Goal: Task Accomplishment & Management: Manage account settings

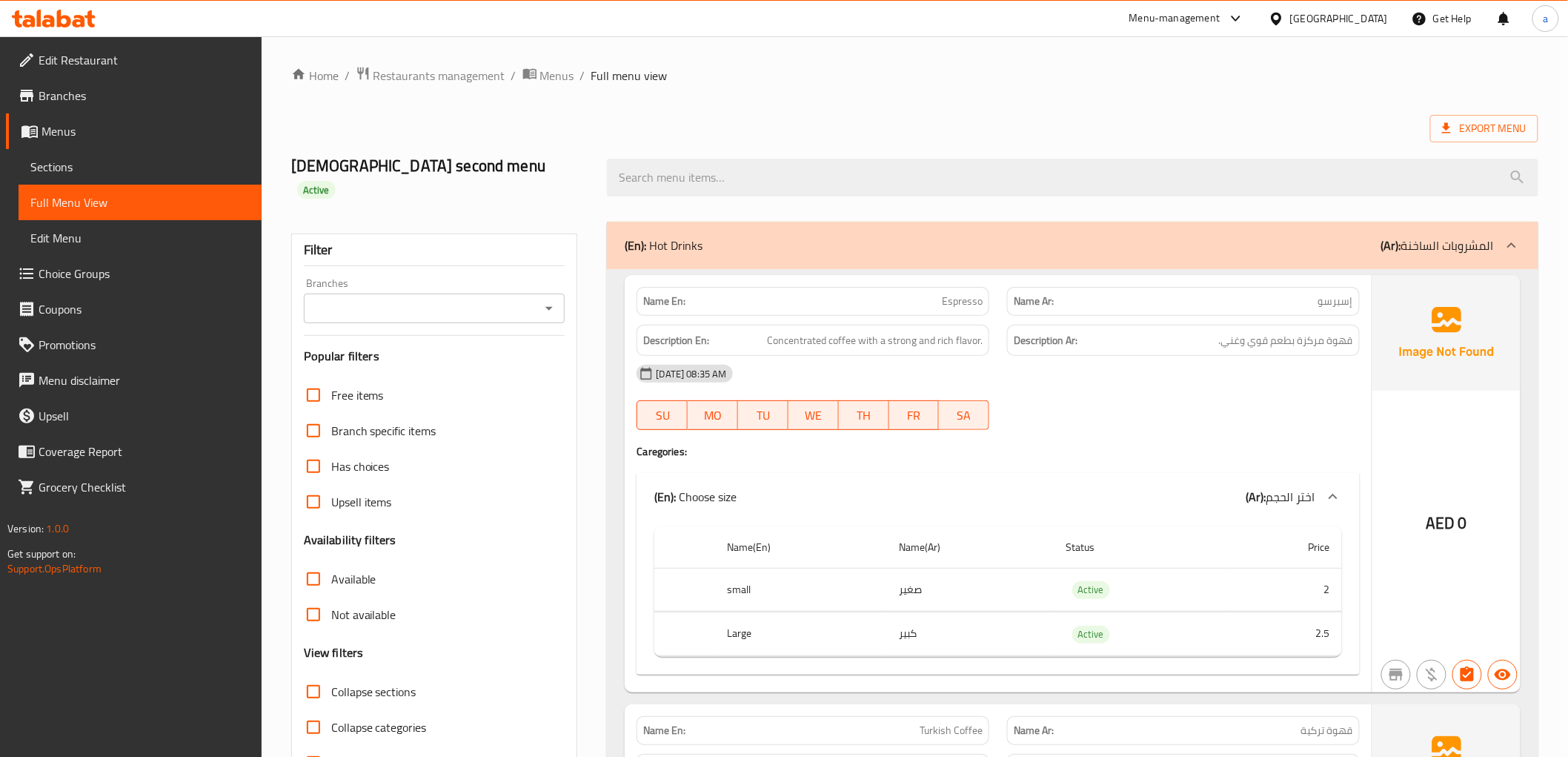
click at [92, 136] on span "Menus" at bounding box center [145, 132] width 208 height 18
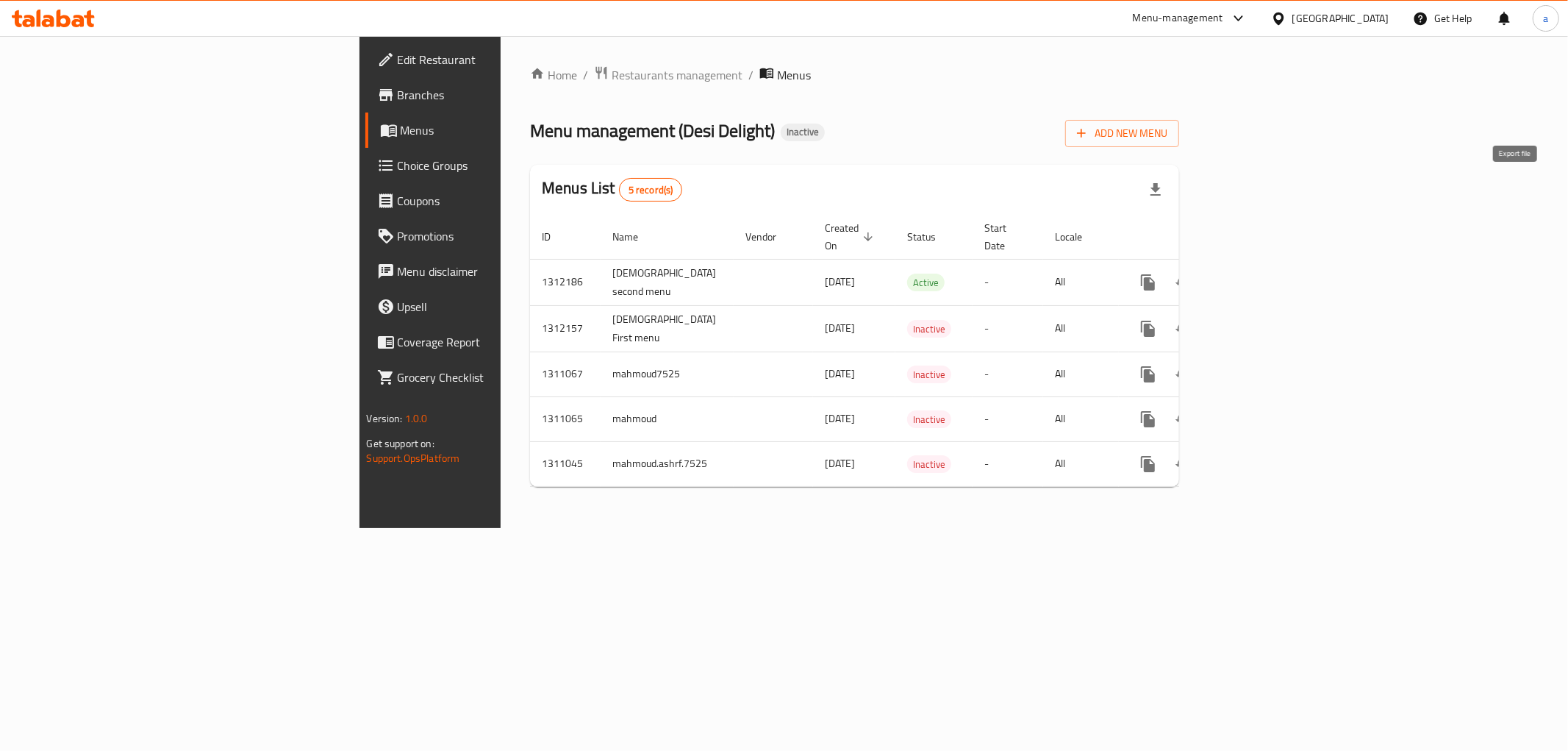
click at [1164, 189] on icon "button" at bounding box center [1156, 190] width 18 height 18
click at [1167, 136] on span "Add New Menu" at bounding box center [1122, 133] width 91 height 19
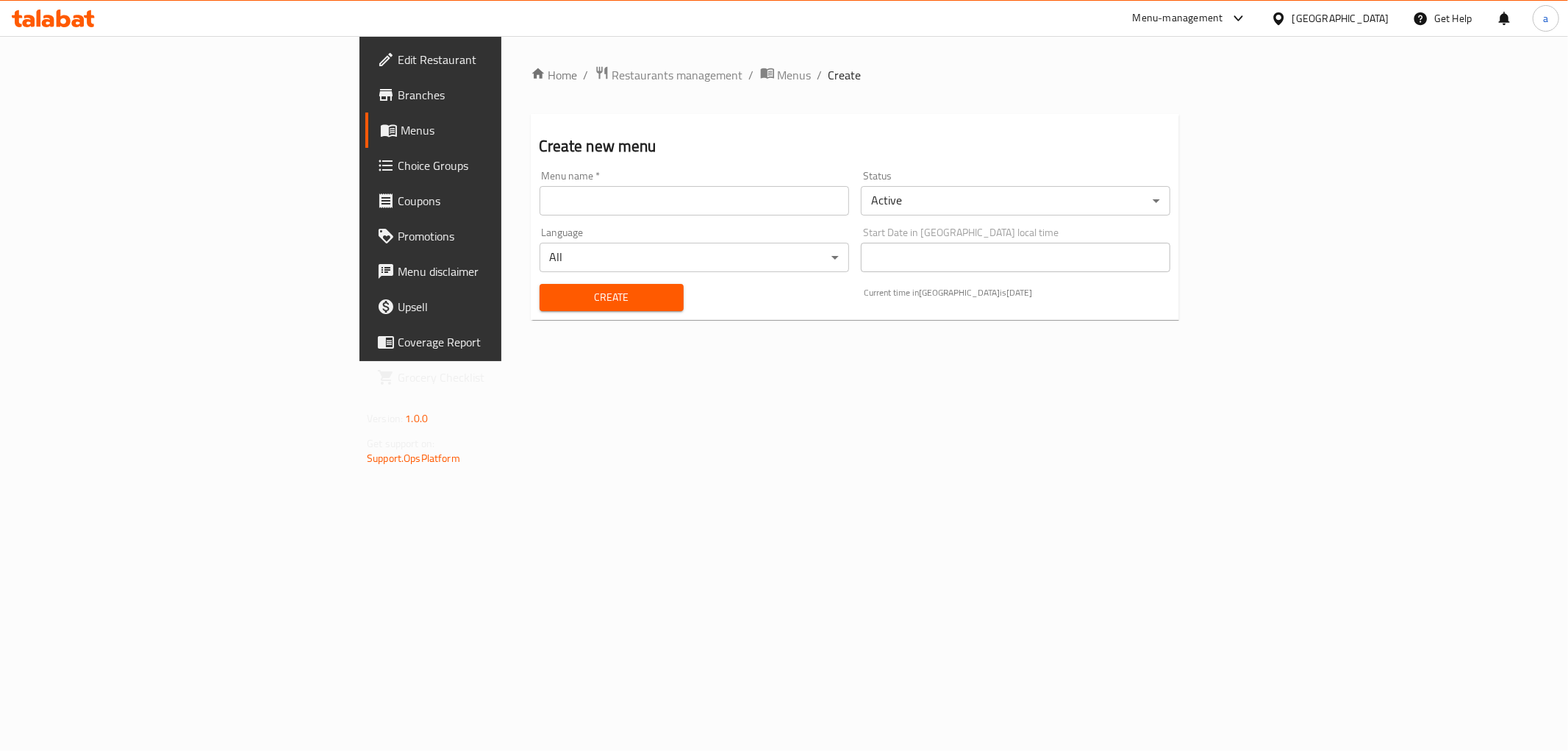
click at [547, 209] on input "text" at bounding box center [694, 200] width 309 height 29
type input "ش"
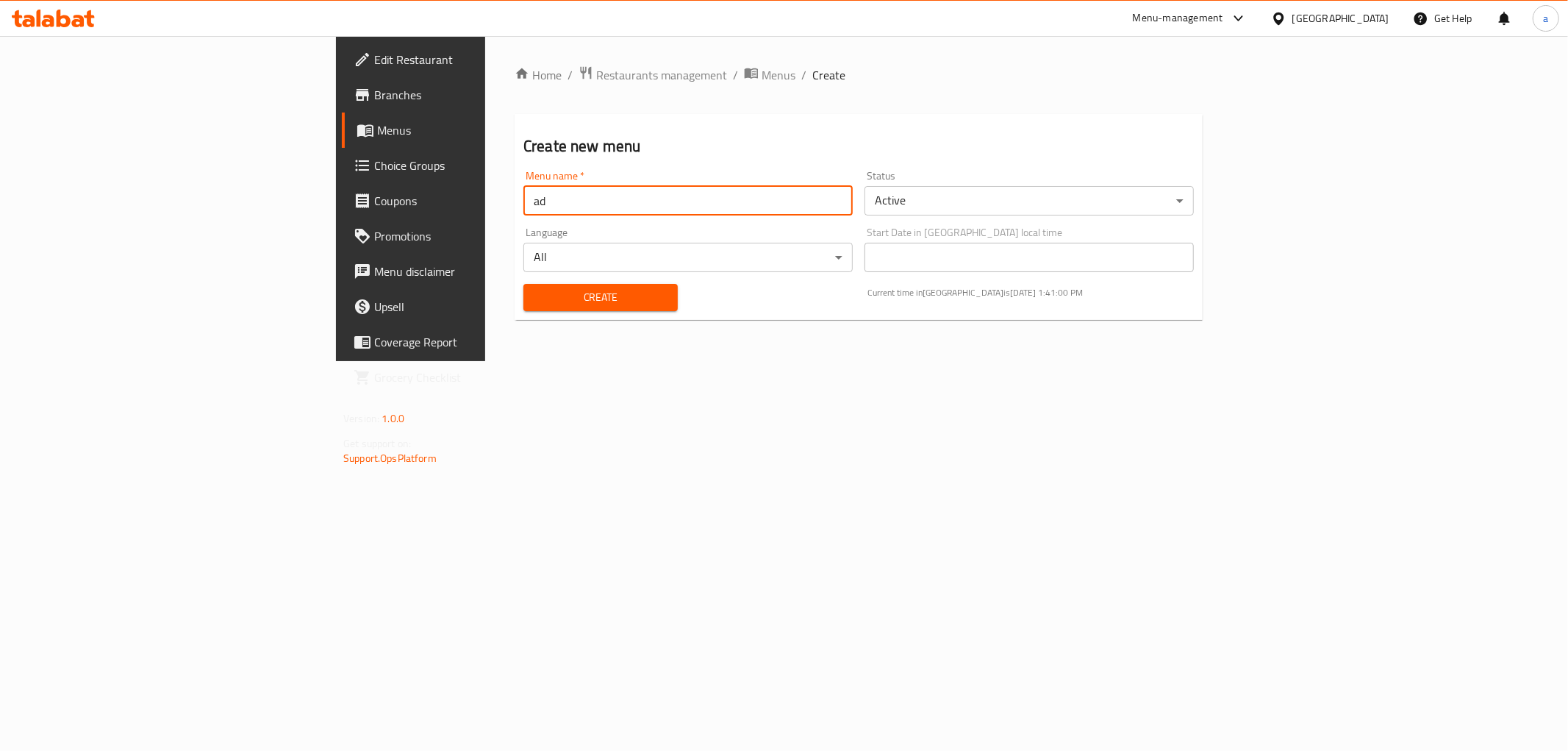
type input "a"
type input "Adham third menu"
click at [523, 284] on button "Create" at bounding box center [601, 297] width 155 height 28
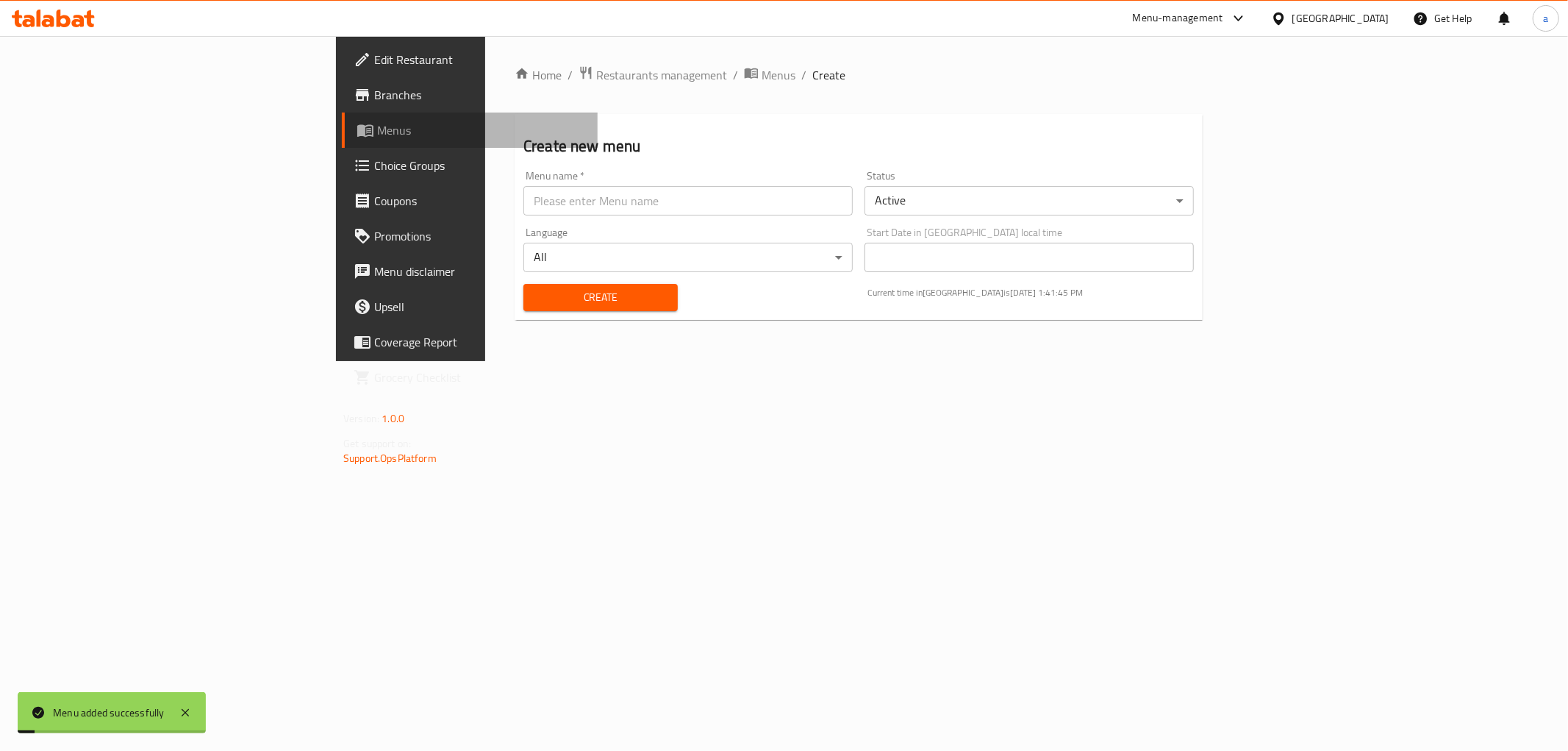
click at [377, 128] on span "Menus" at bounding box center [481, 131] width 209 height 18
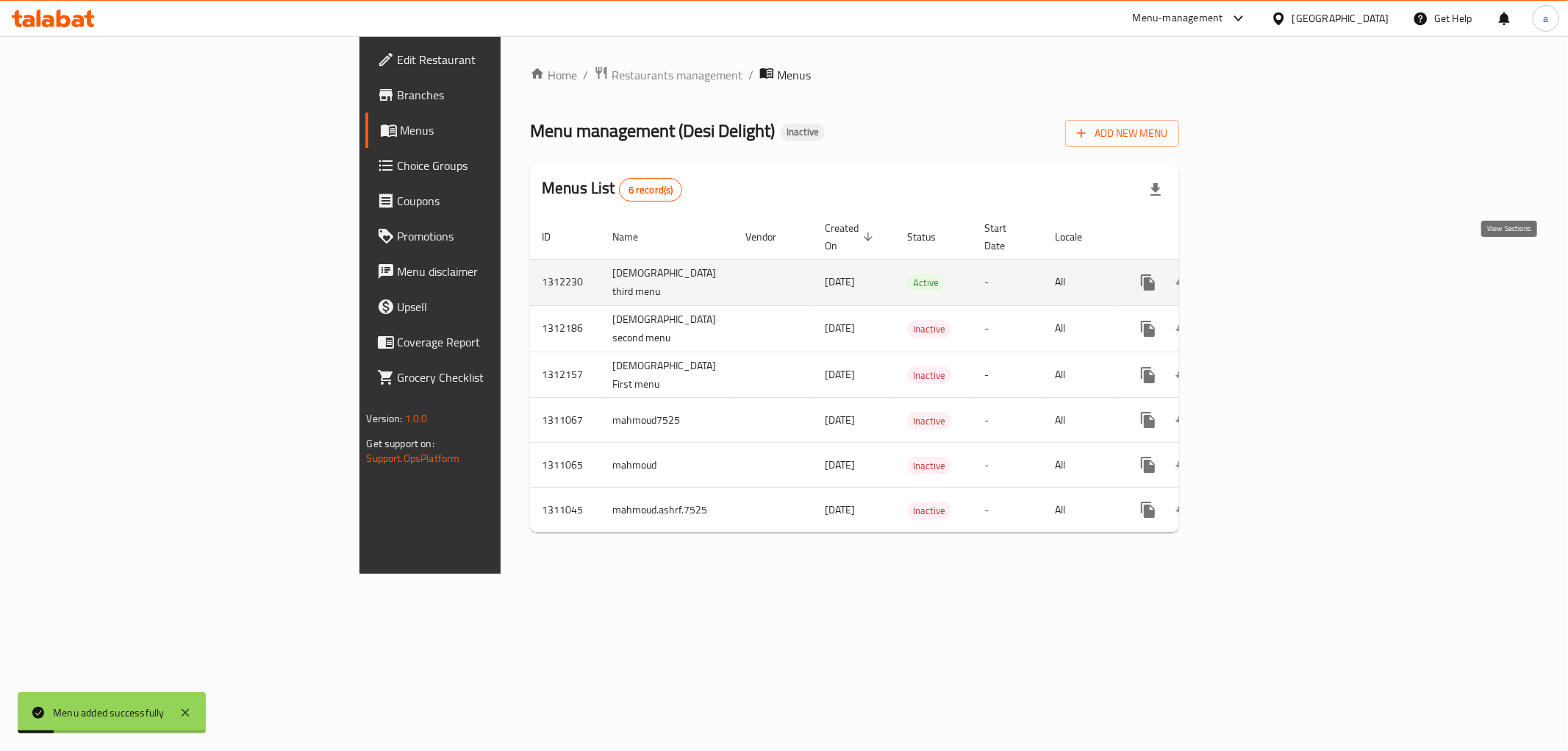
click at [1262, 274] on icon "enhanced table" at bounding box center [1254, 283] width 18 height 18
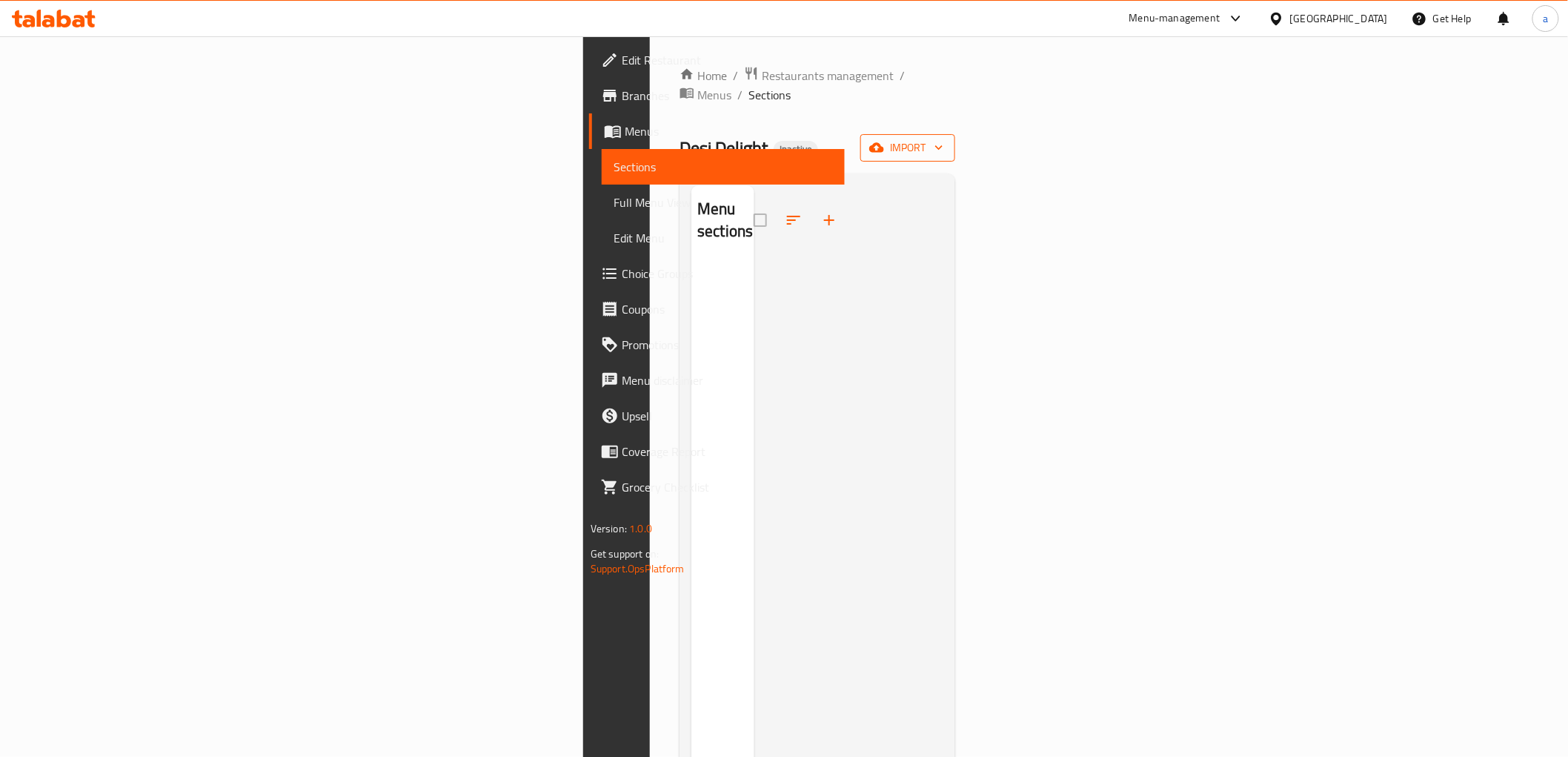
click at [943, 139] on span "import" at bounding box center [907, 148] width 71 height 19
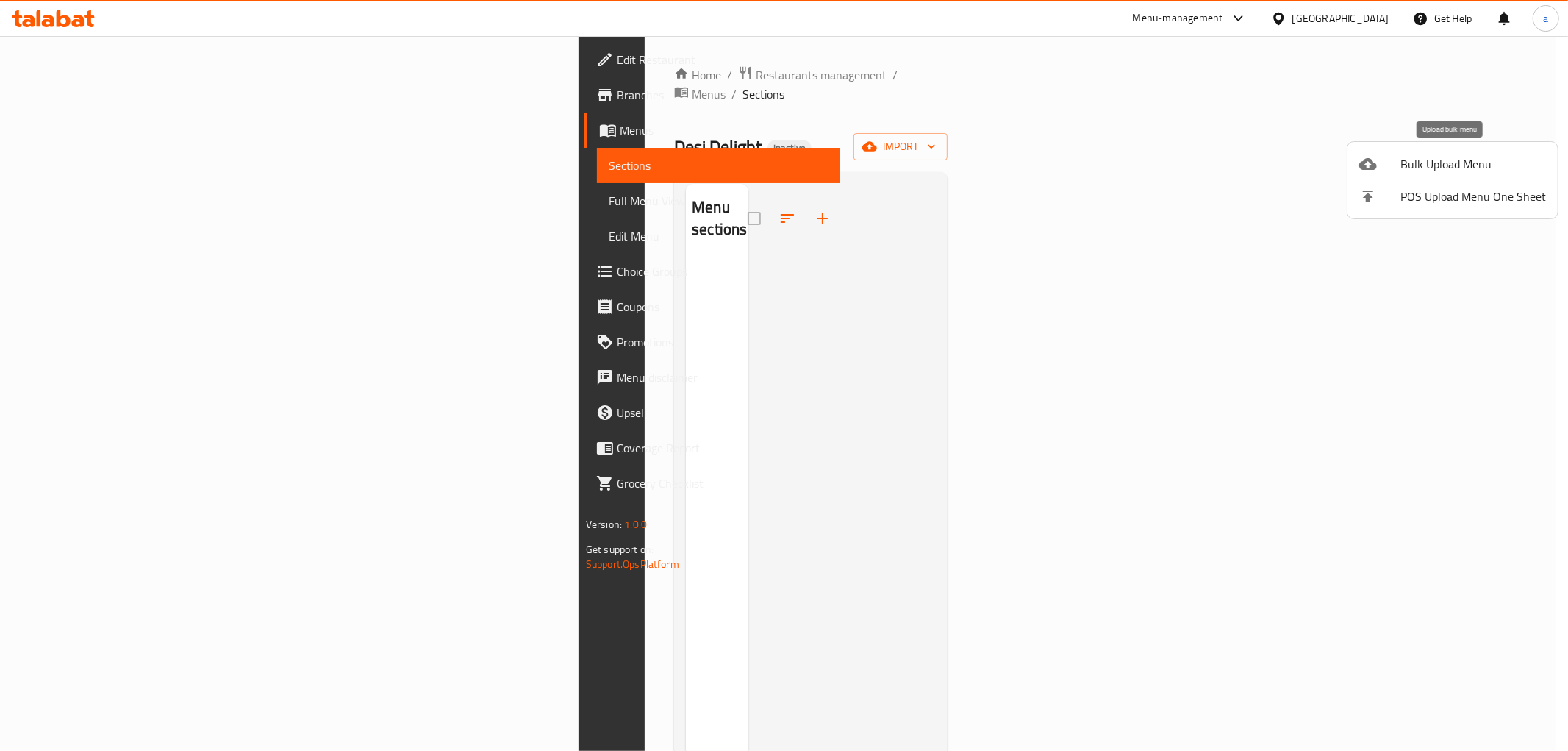
click at [1441, 160] on span "Bulk Upload Menu" at bounding box center [1473, 164] width 146 height 18
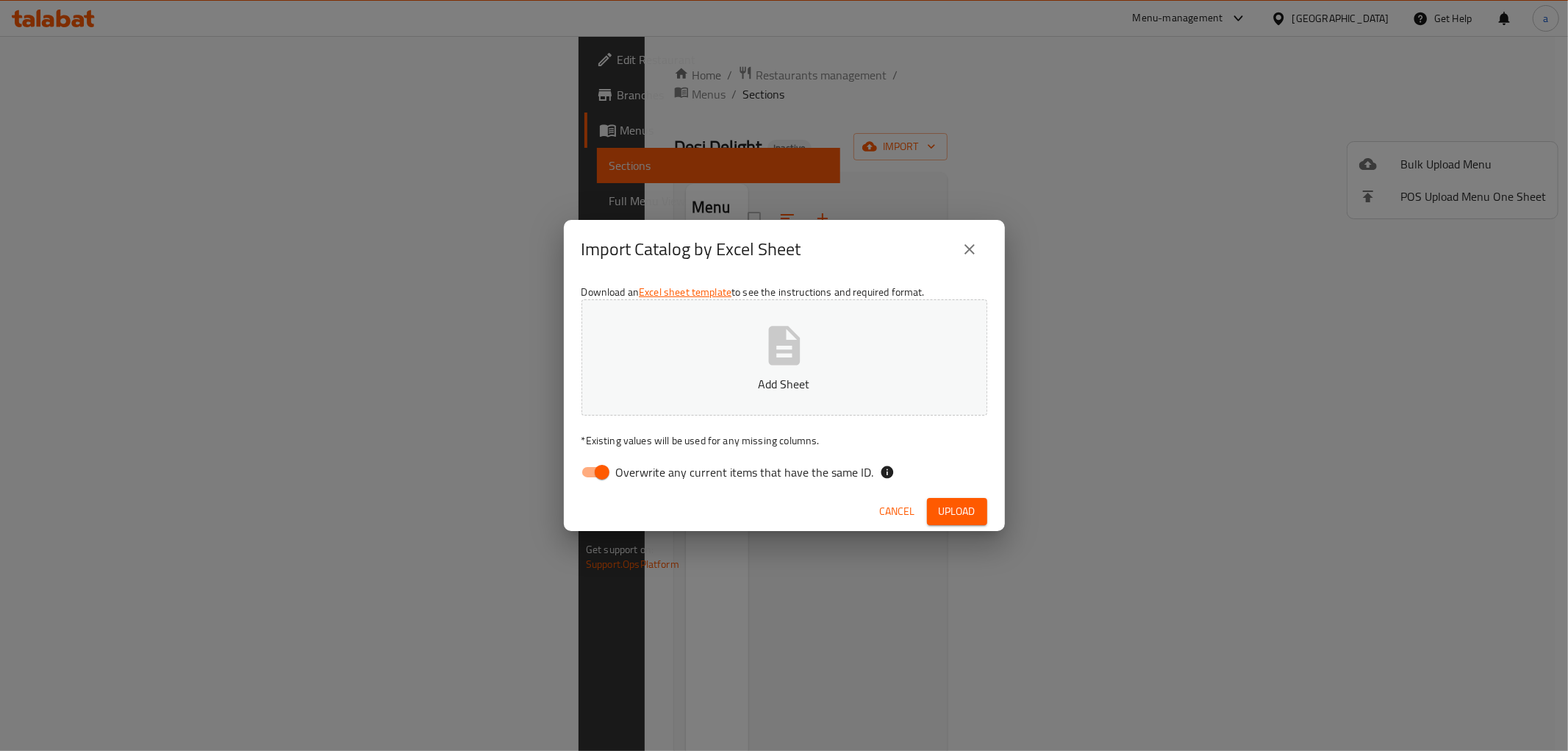
click at [585, 462] on input "Overwrite any current items that have the same ID." at bounding box center [601, 471] width 84 height 28
checkbox input "false"
drag, startPoint x: 955, startPoint y: 508, endPoint x: 974, endPoint y: 487, distance: 28.3
click at [955, 508] on span "Upload" at bounding box center [956, 511] width 36 height 19
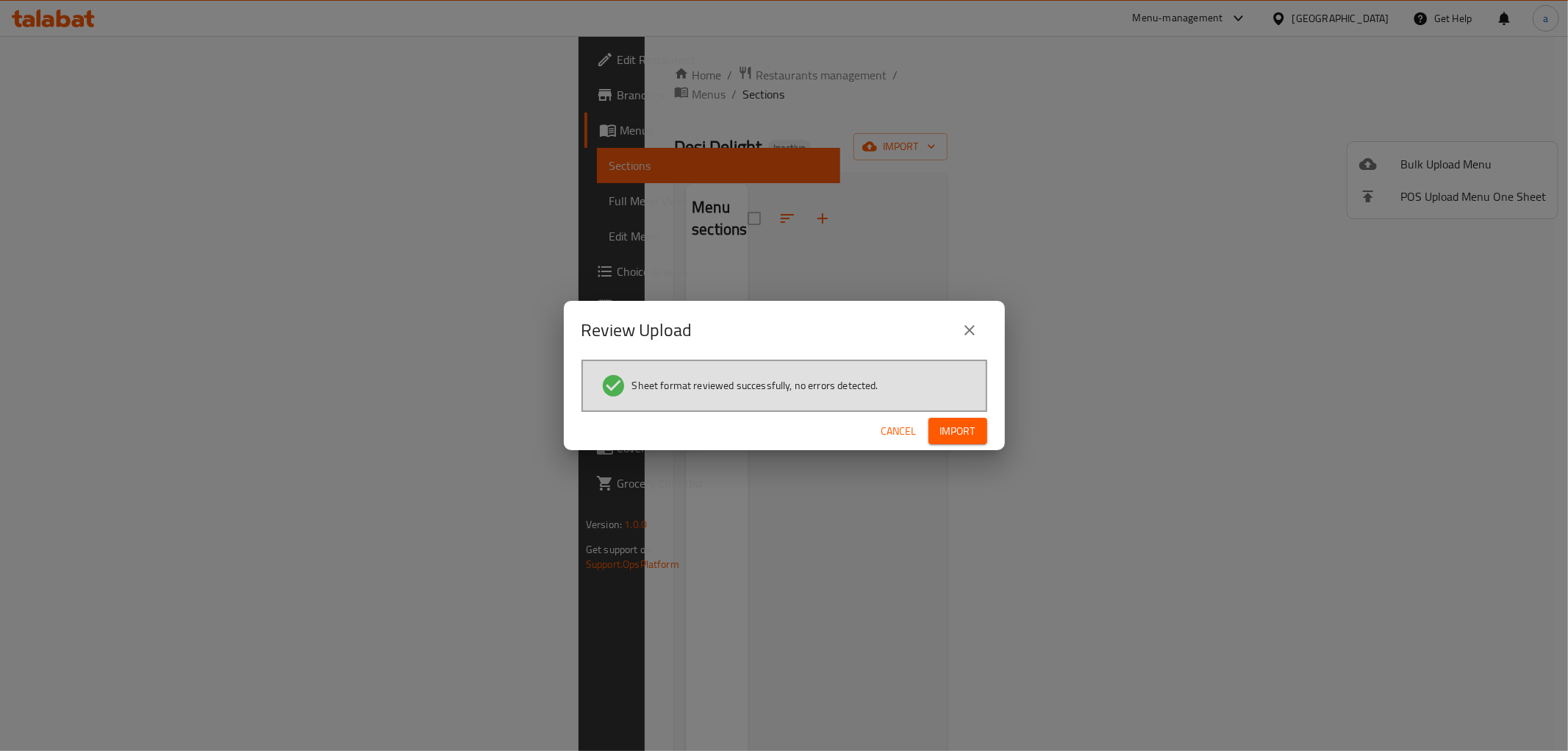
click at [957, 431] on span "Import" at bounding box center [958, 431] width 36 height 19
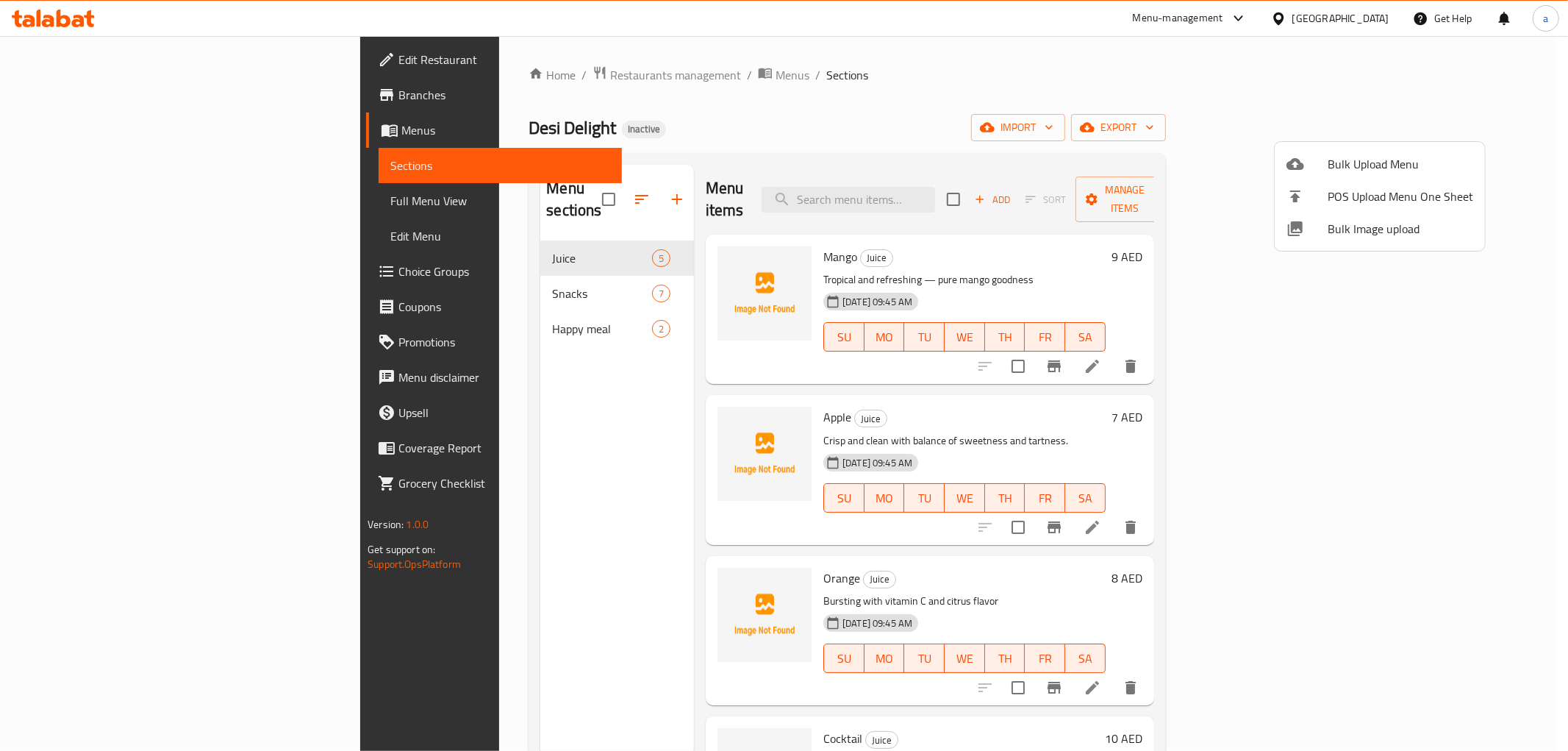
click at [108, 203] on div at bounding box center [784, 375] width 1568 height 751
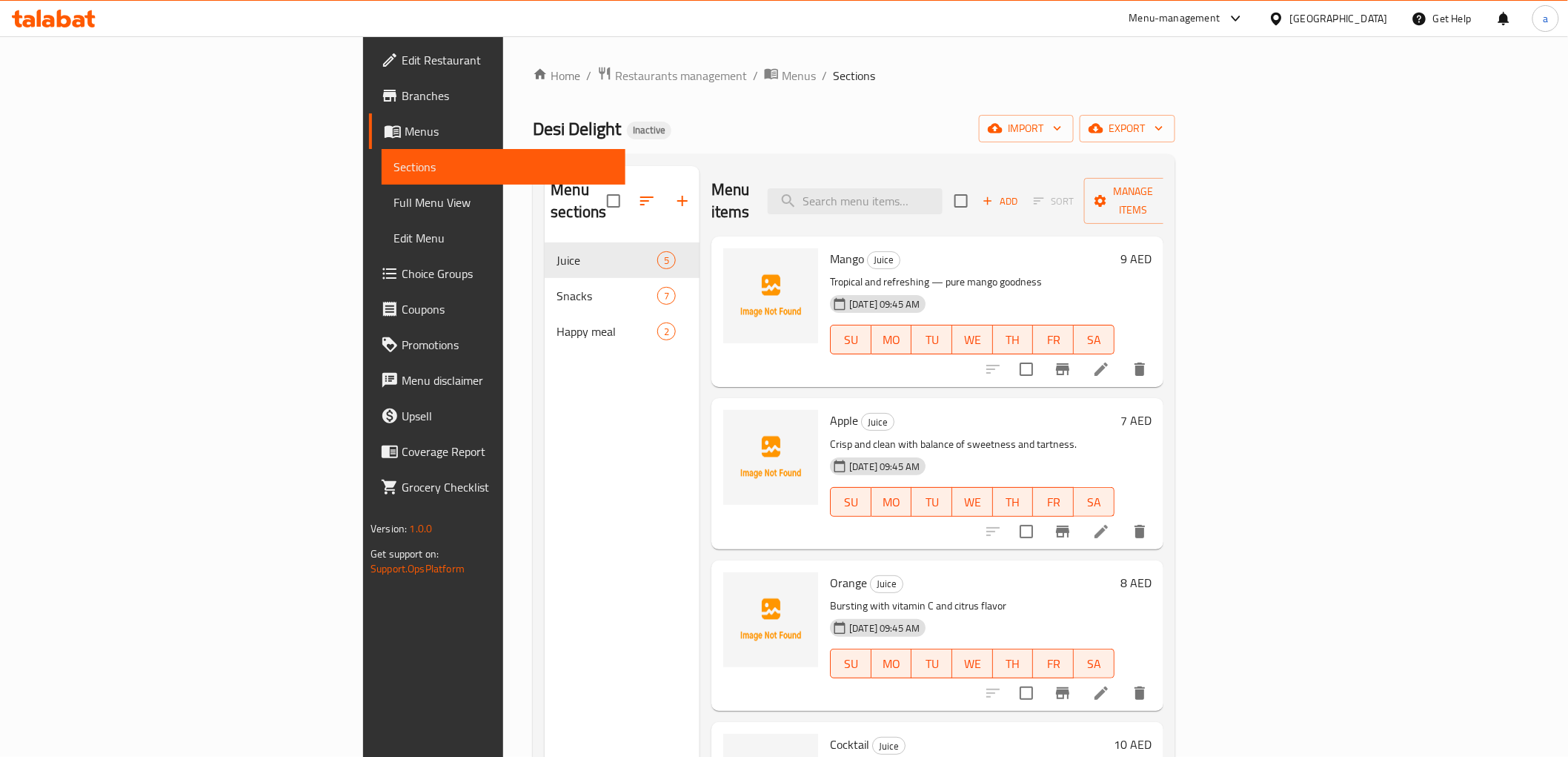
click at [393, 204] on span "Full Menu View" at bounding box center [502, 202] width 219 height 18
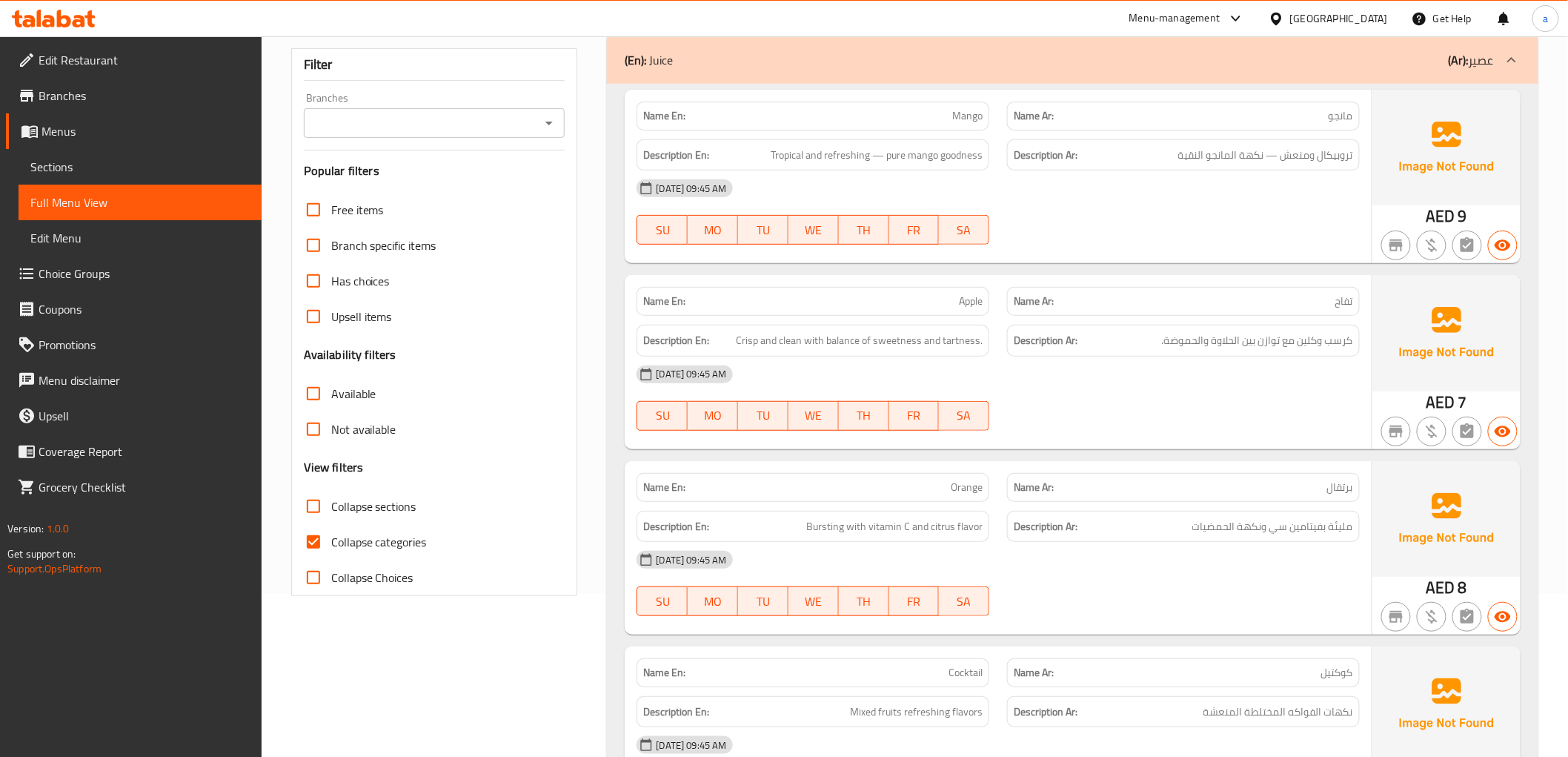
scroll to position [329, 0]
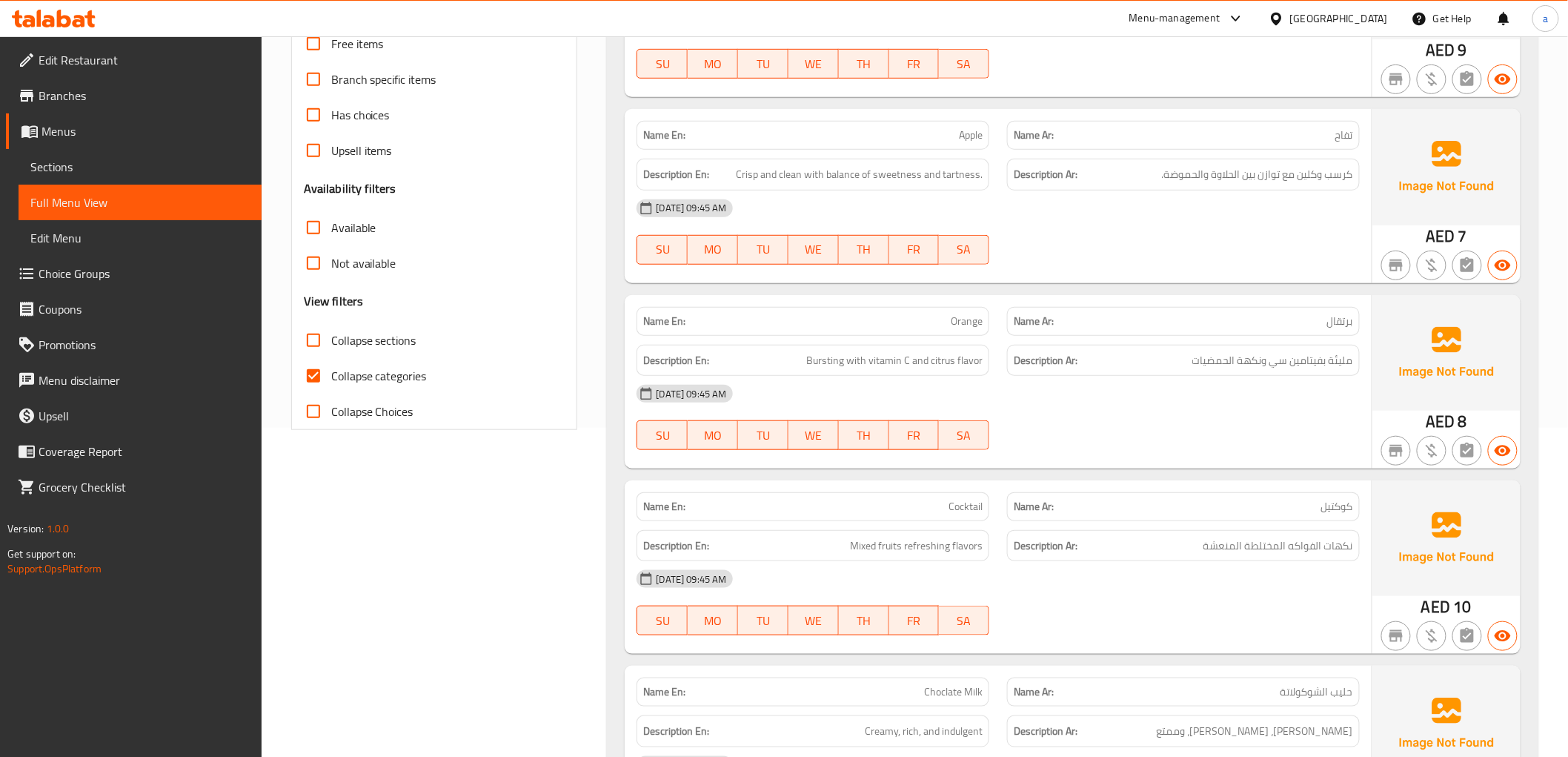
click at [315, 374] on input "Collapse categories" at bounding box center [313, 376] width 36 height 36
checkbox input "false"
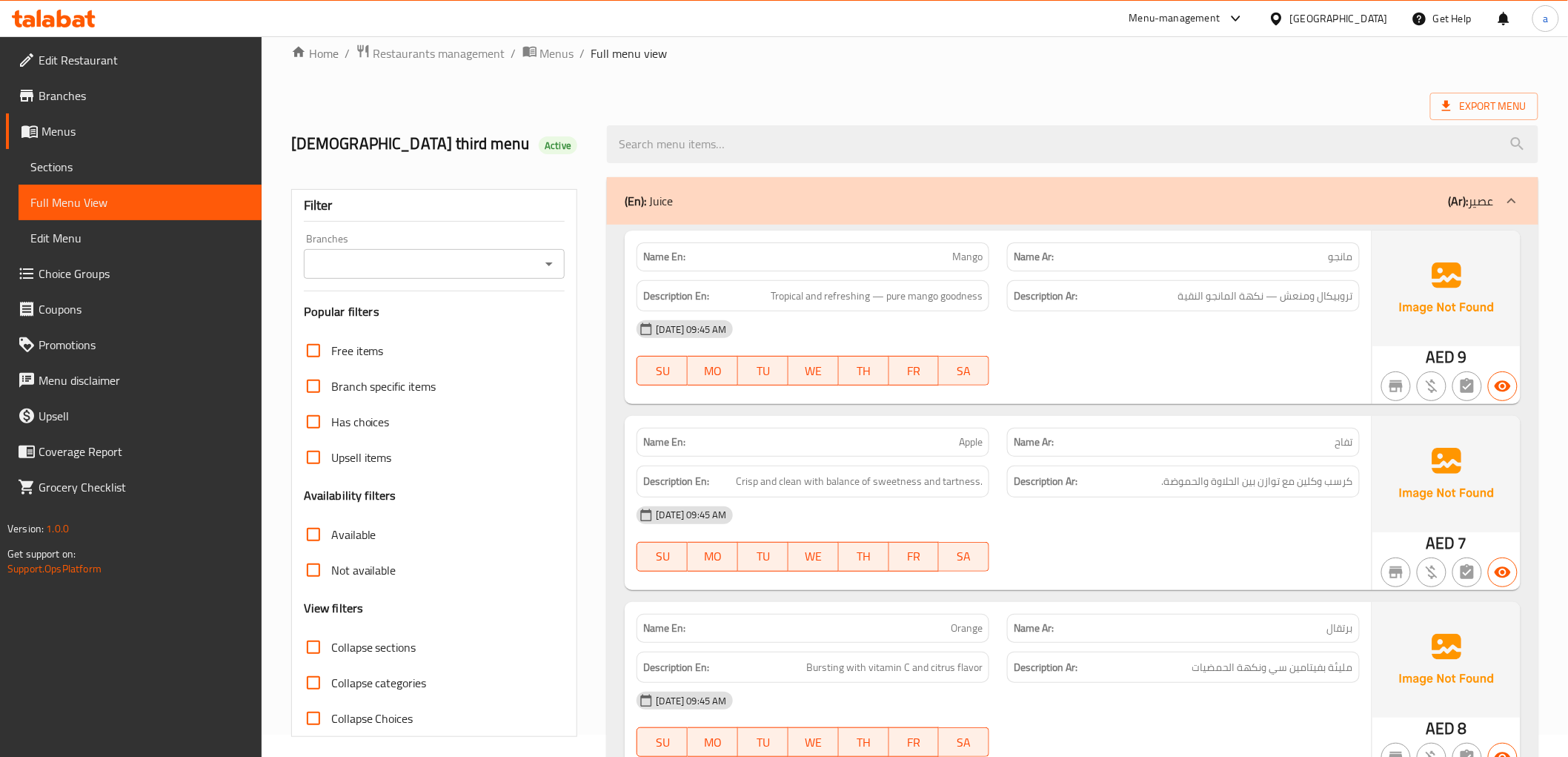
scroll to position [0, 0]
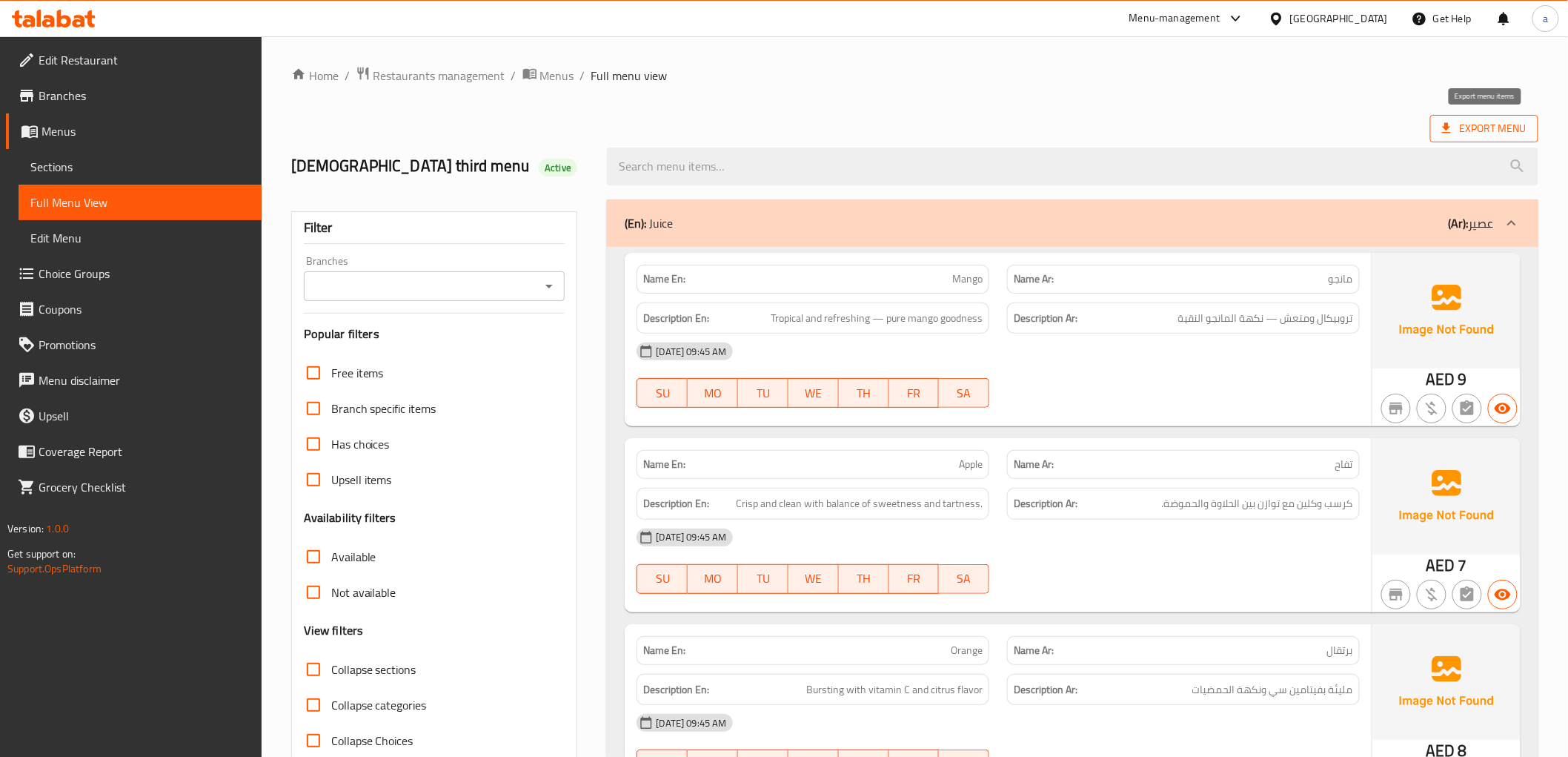
click at [1489, 124] on span "Export Menu" at bounding box center [1484, 128] width 84 height 19
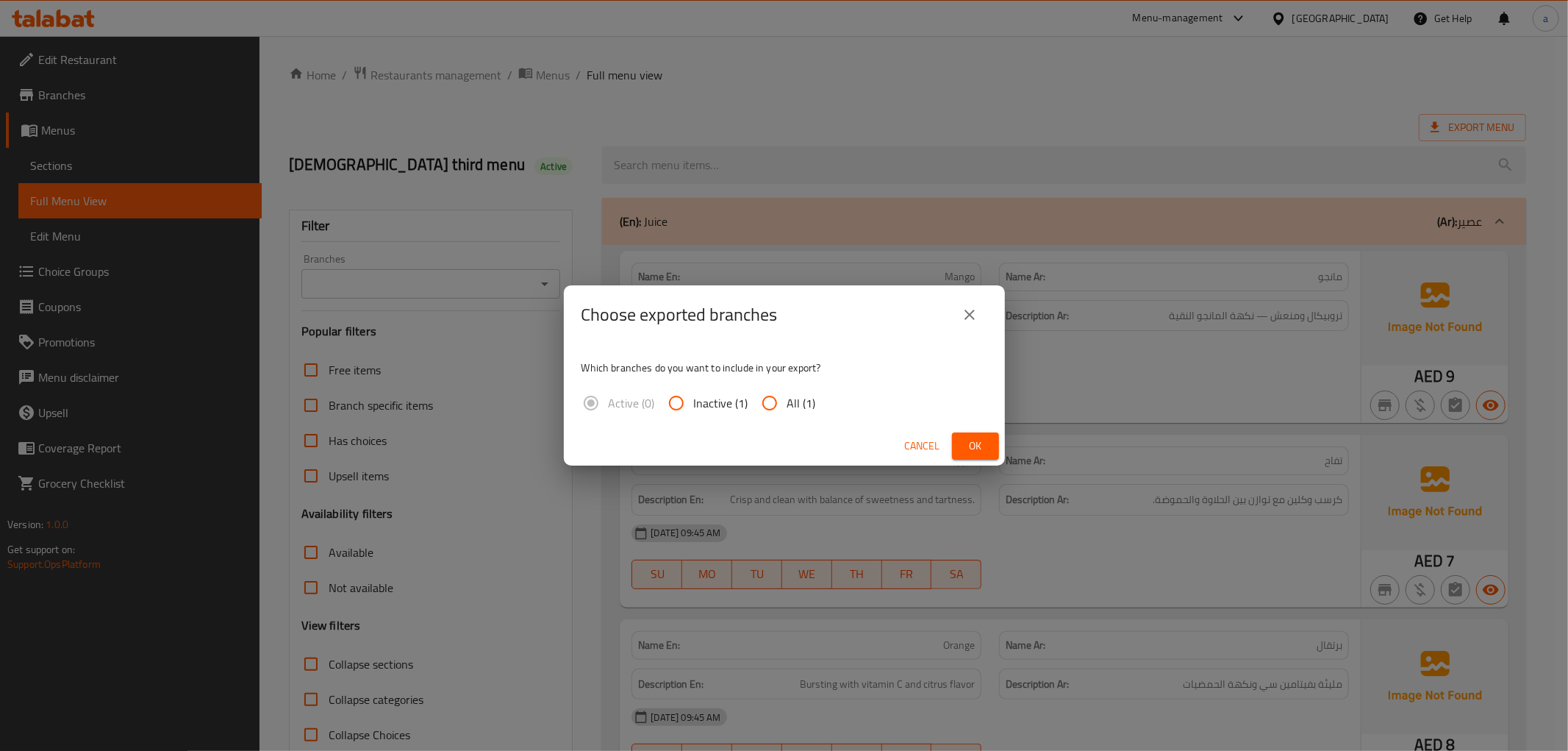
click at [775, 398] on input "All (1)" at bounding box center [769, 403] width 36 height 36
radio input "true"
click at [982, 445] on span "Ok" at bounding box center [975, 445] width 23 height 19
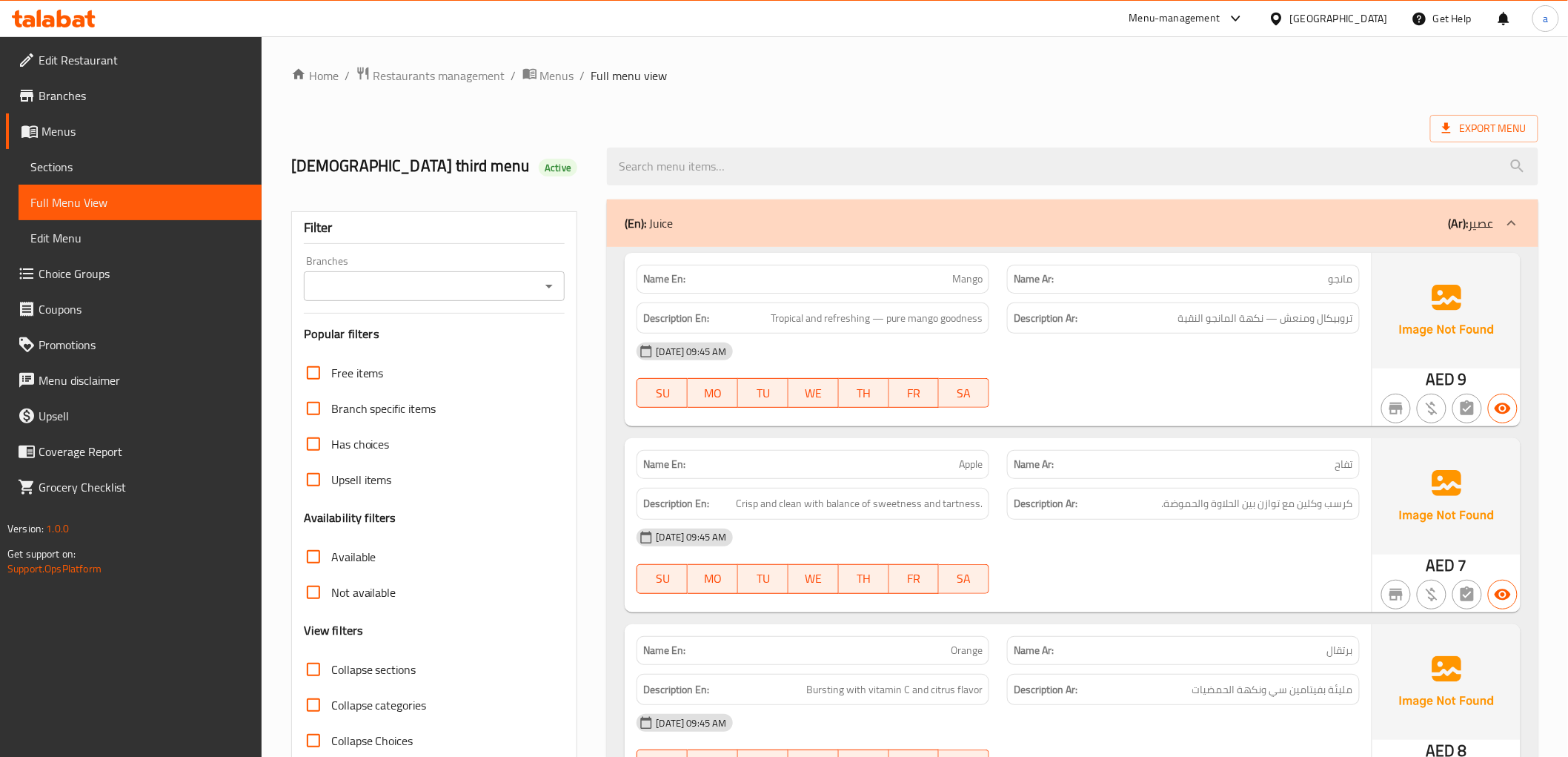
scroll to position [329, 0]
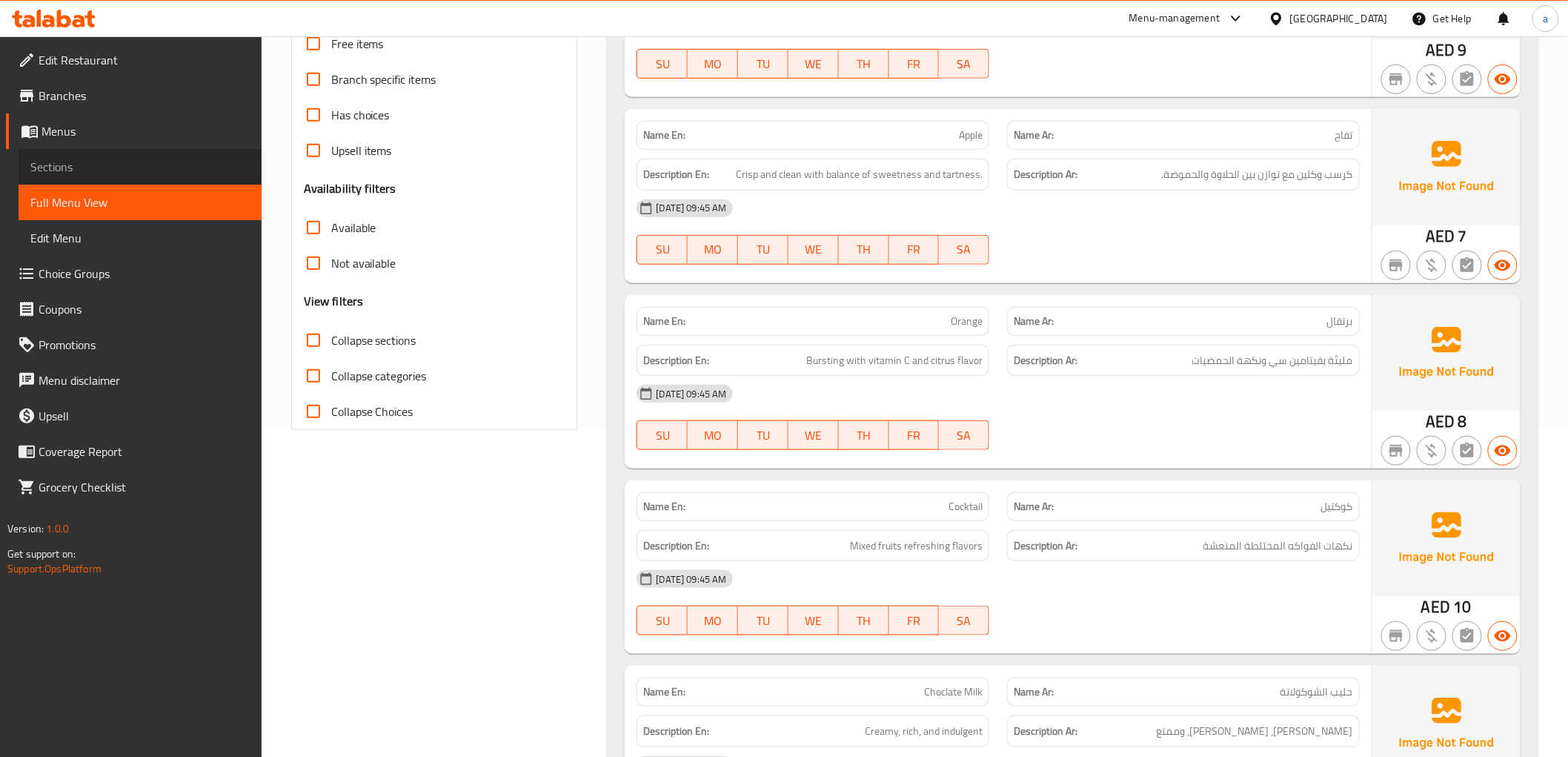
click at [144, 172] on span "Sections" at bounding box center [140, 167] width 219 height 18
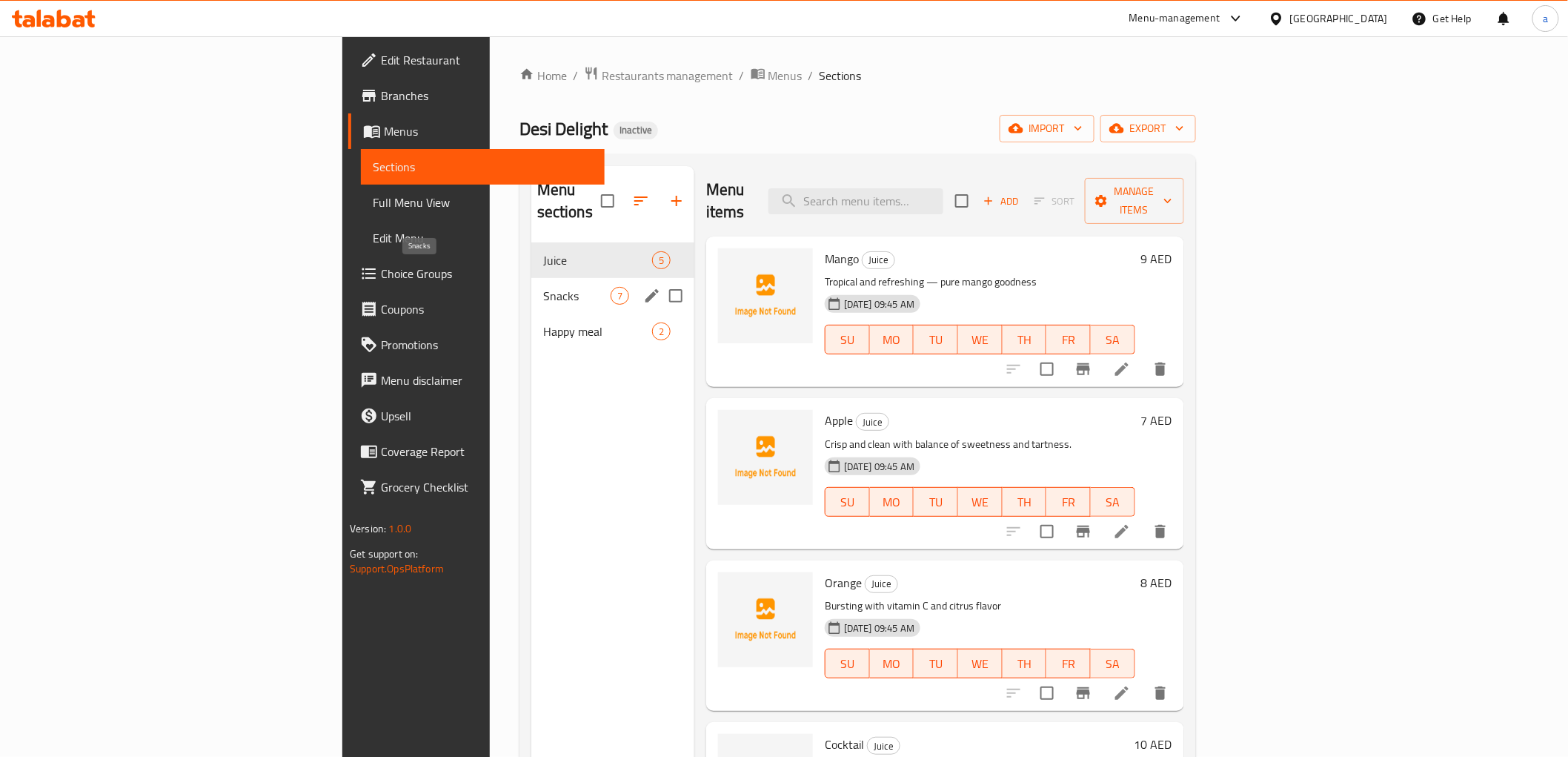
click at [543, 287] on span "Snacks" at bounding box center [576, 296] width 67 height 18
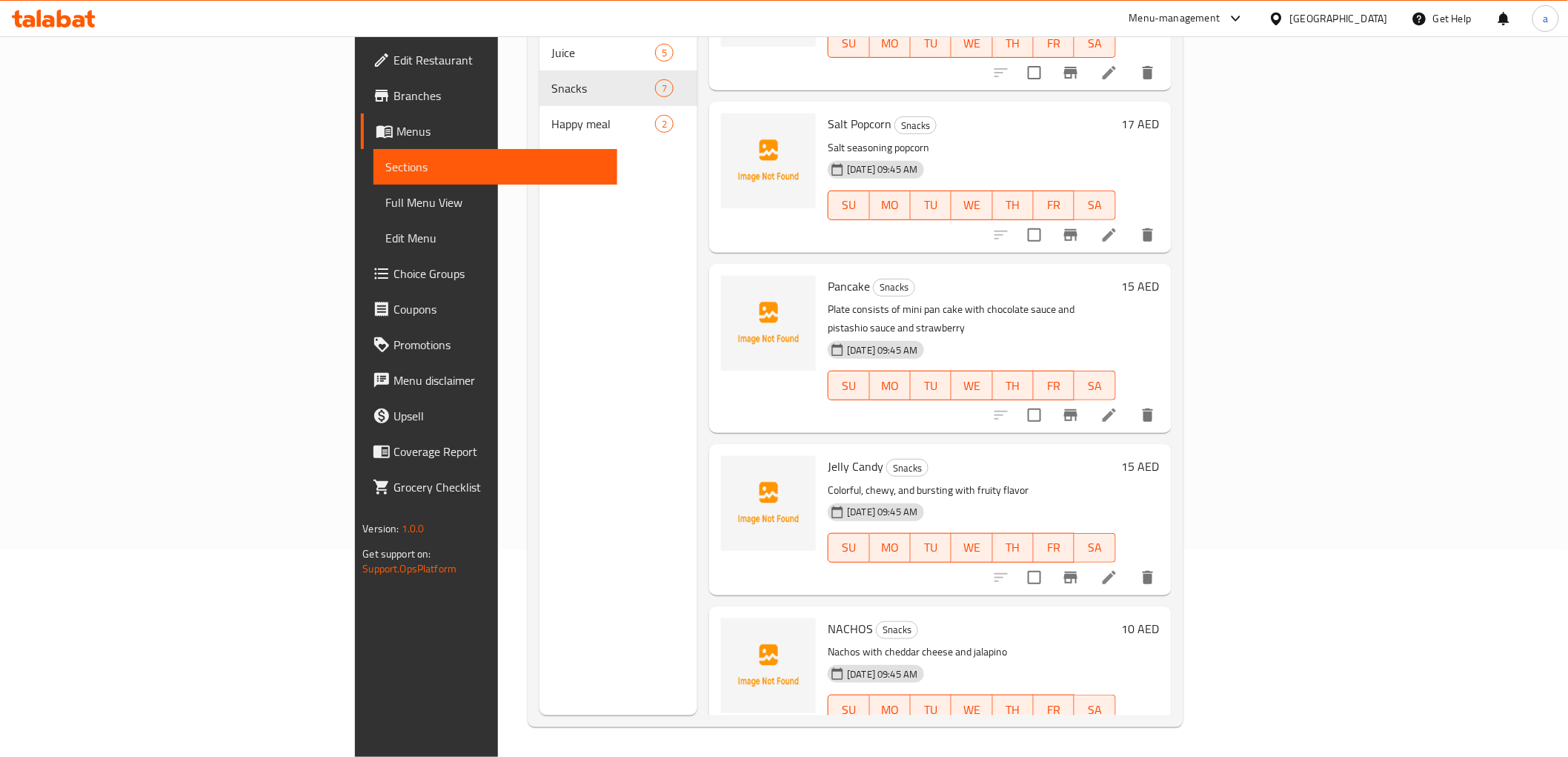
scroll to position [248, 0]
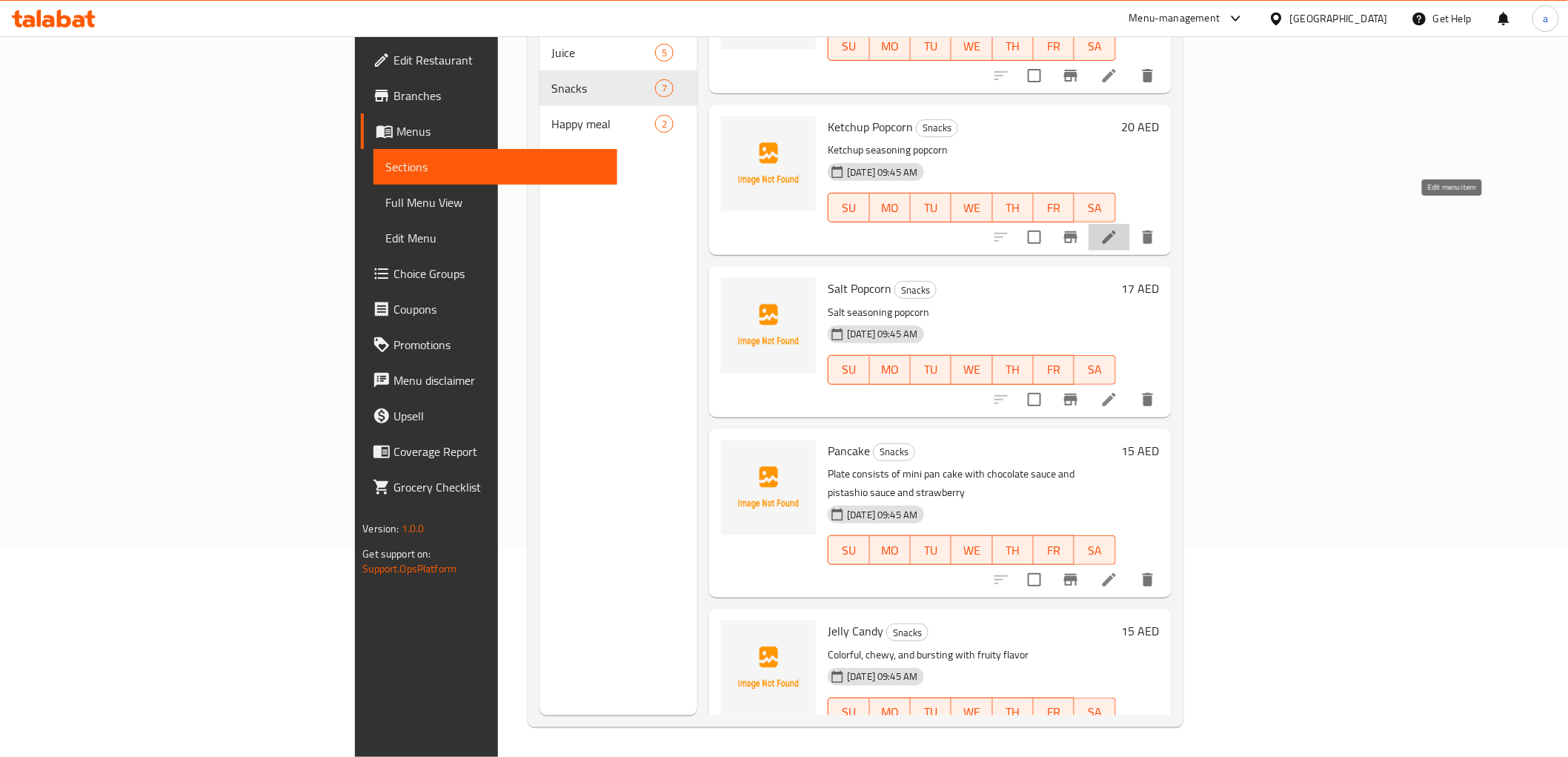
click at [1118, 228] on icon at bounding box center [1110, 237] width 18 height 18
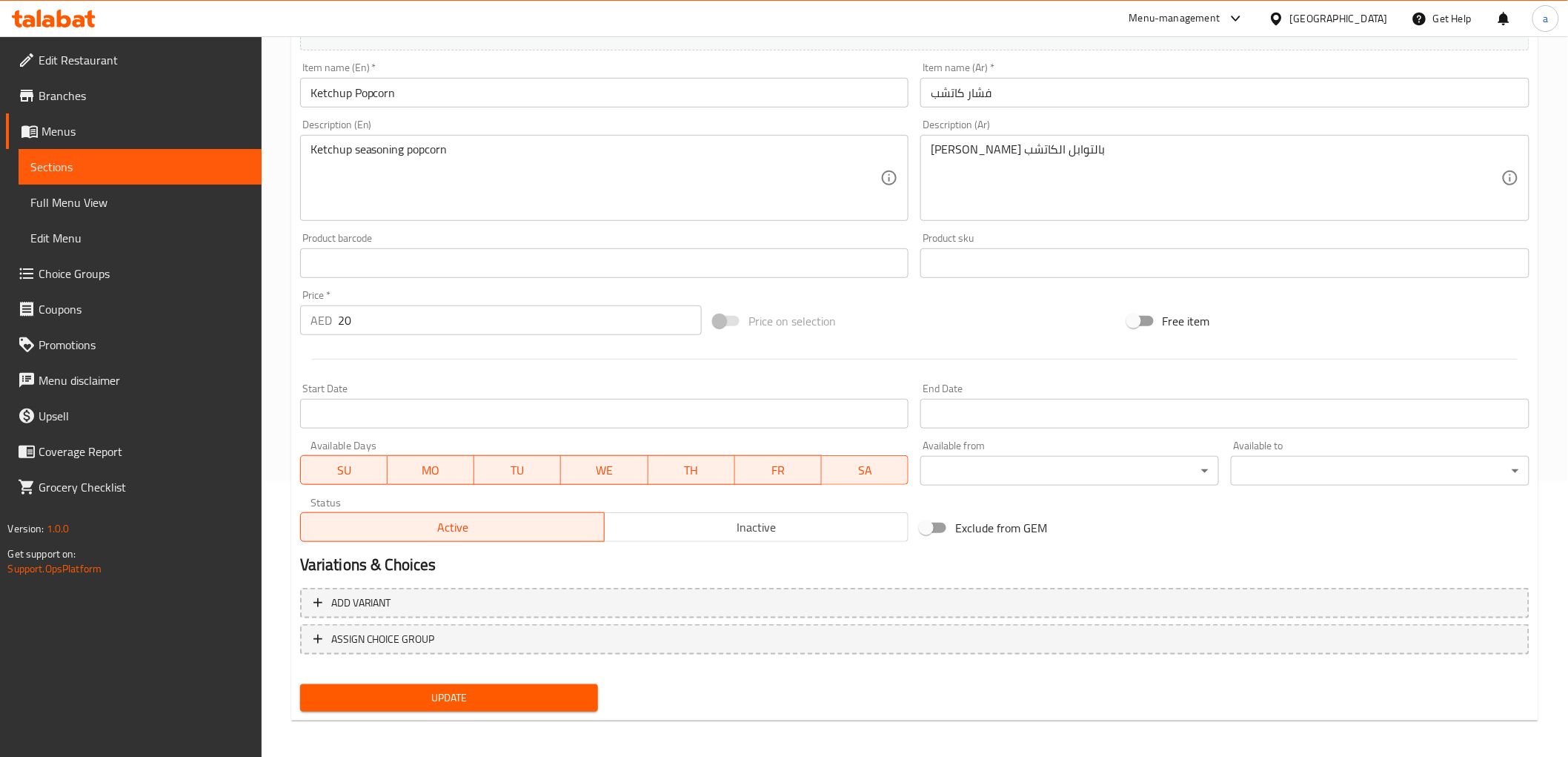
scroll to position [278, 0]
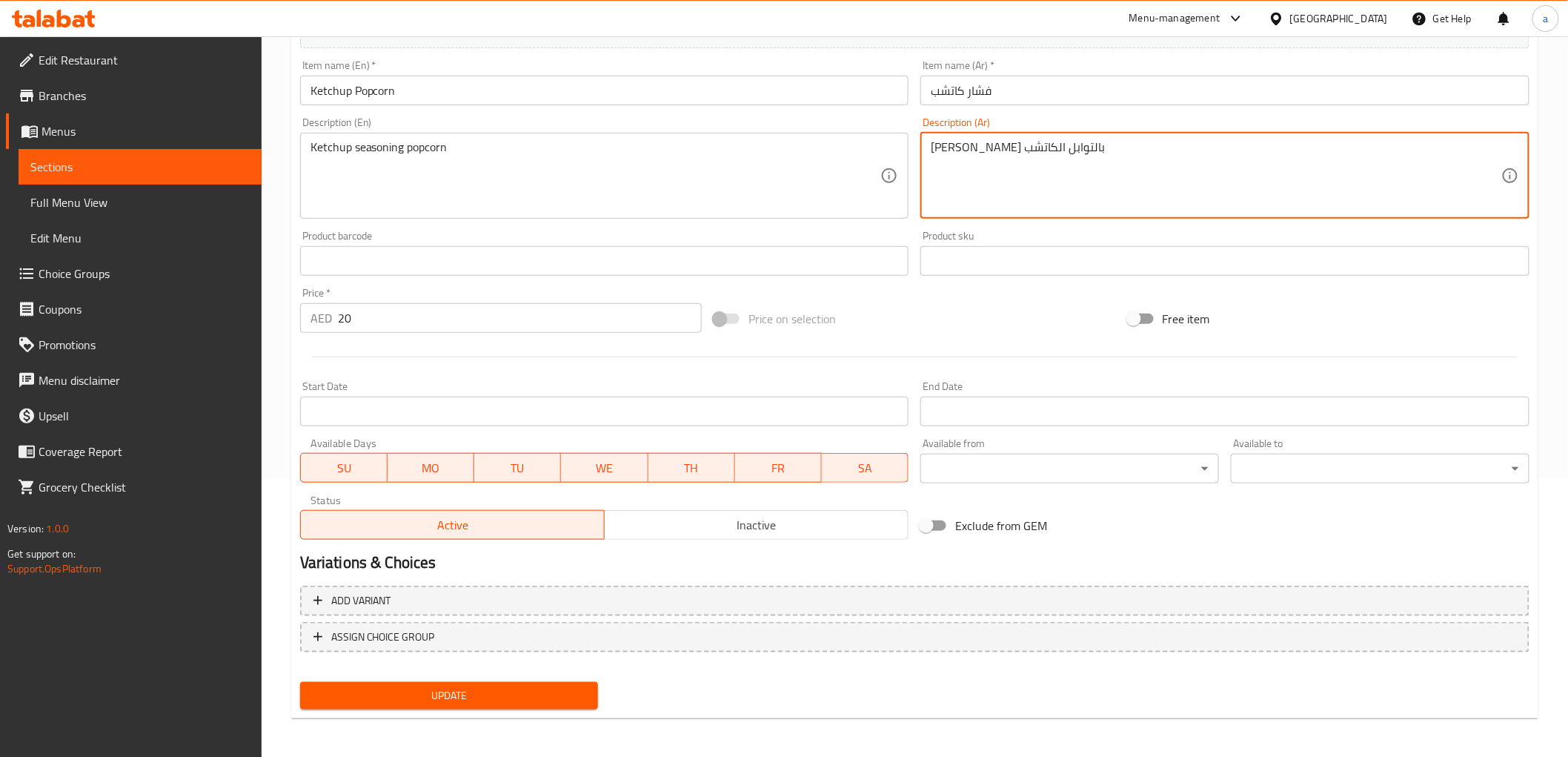
drag, startPoint x: 1014, startPoint y: 150, endPoint x: 1055, endPoint y: 148, distance: 41.0
click at [1065, 159] on textarea "بوب كورن بالتوابل الكاتشب" at bounding box center [1215, 175] width 570 height 71
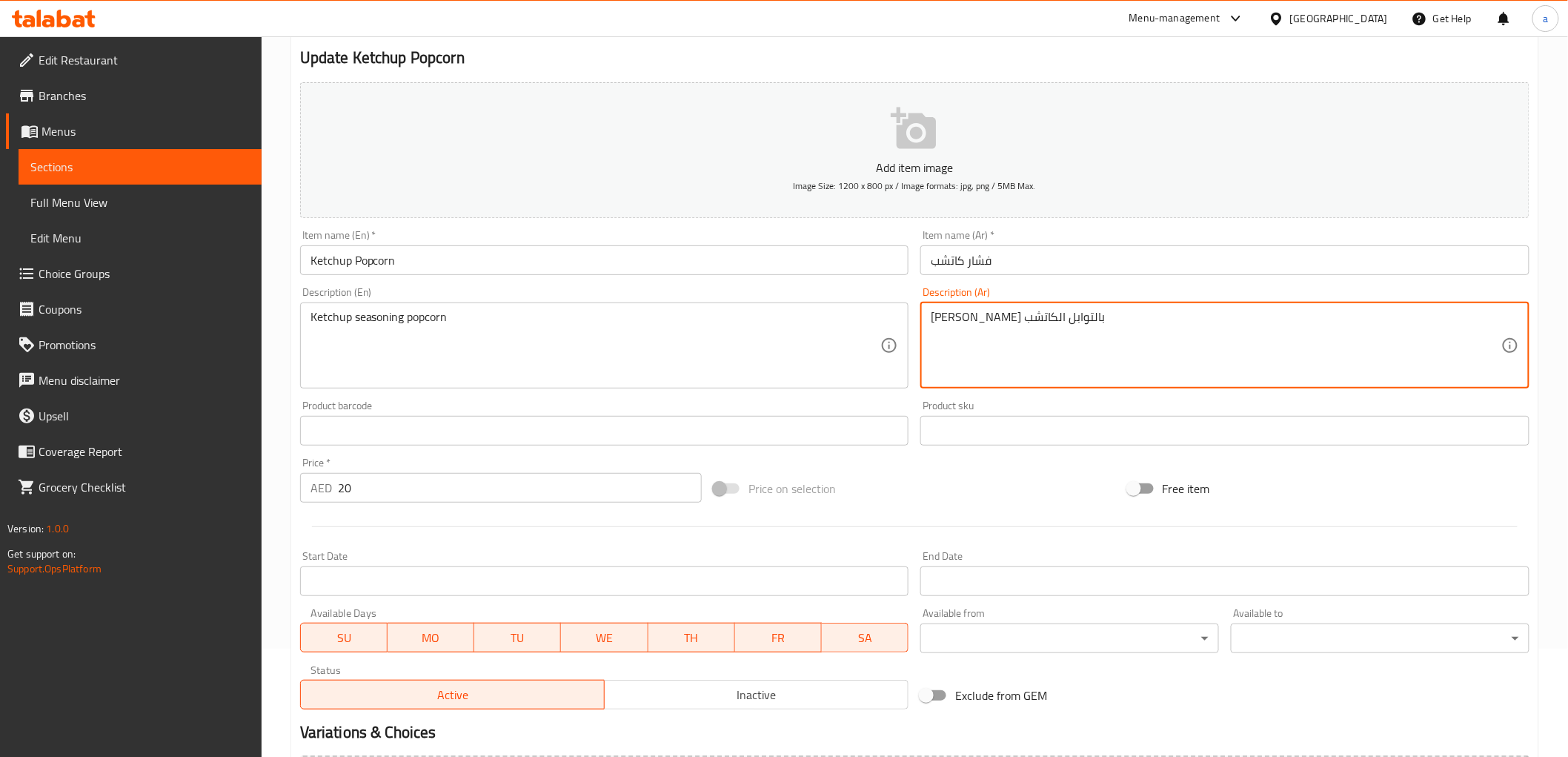
scroll to position [0, 0]
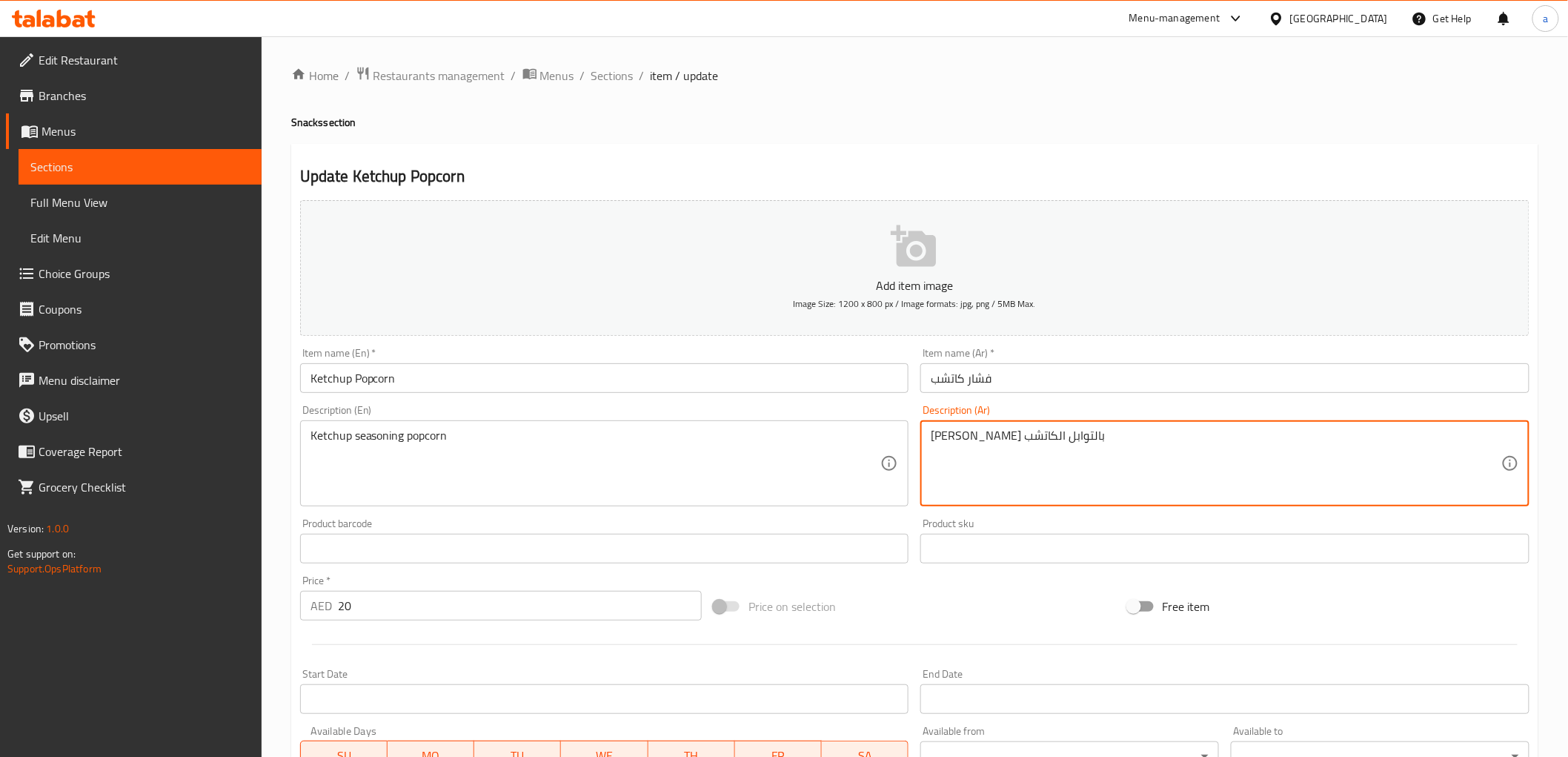
click at [64, 123] on span "Menus" at bounding box center [145, 132] width 208 height 18
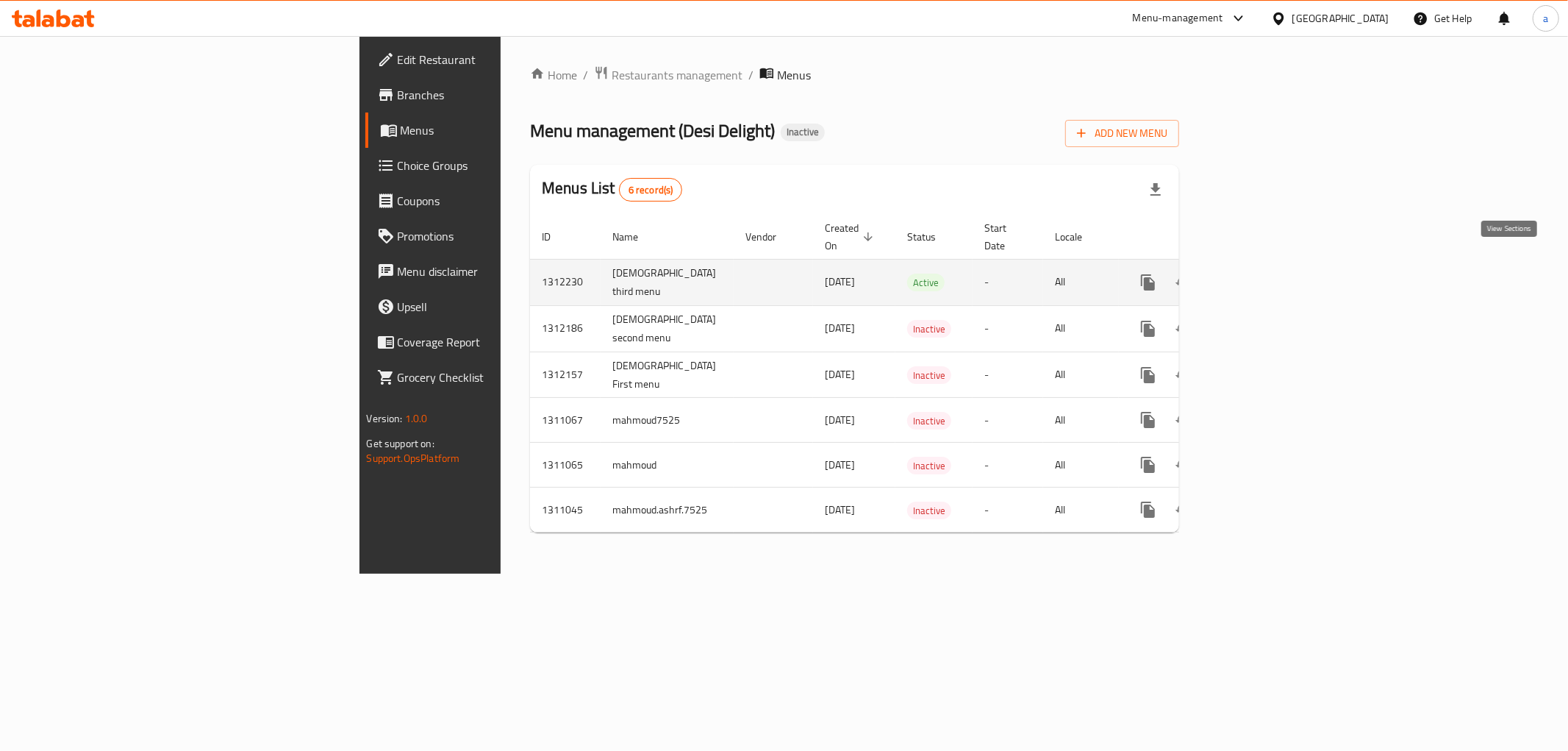
click at [1262, 274] on icon "enhanced table" at bounding box center [1254, 283] width 18 height 18
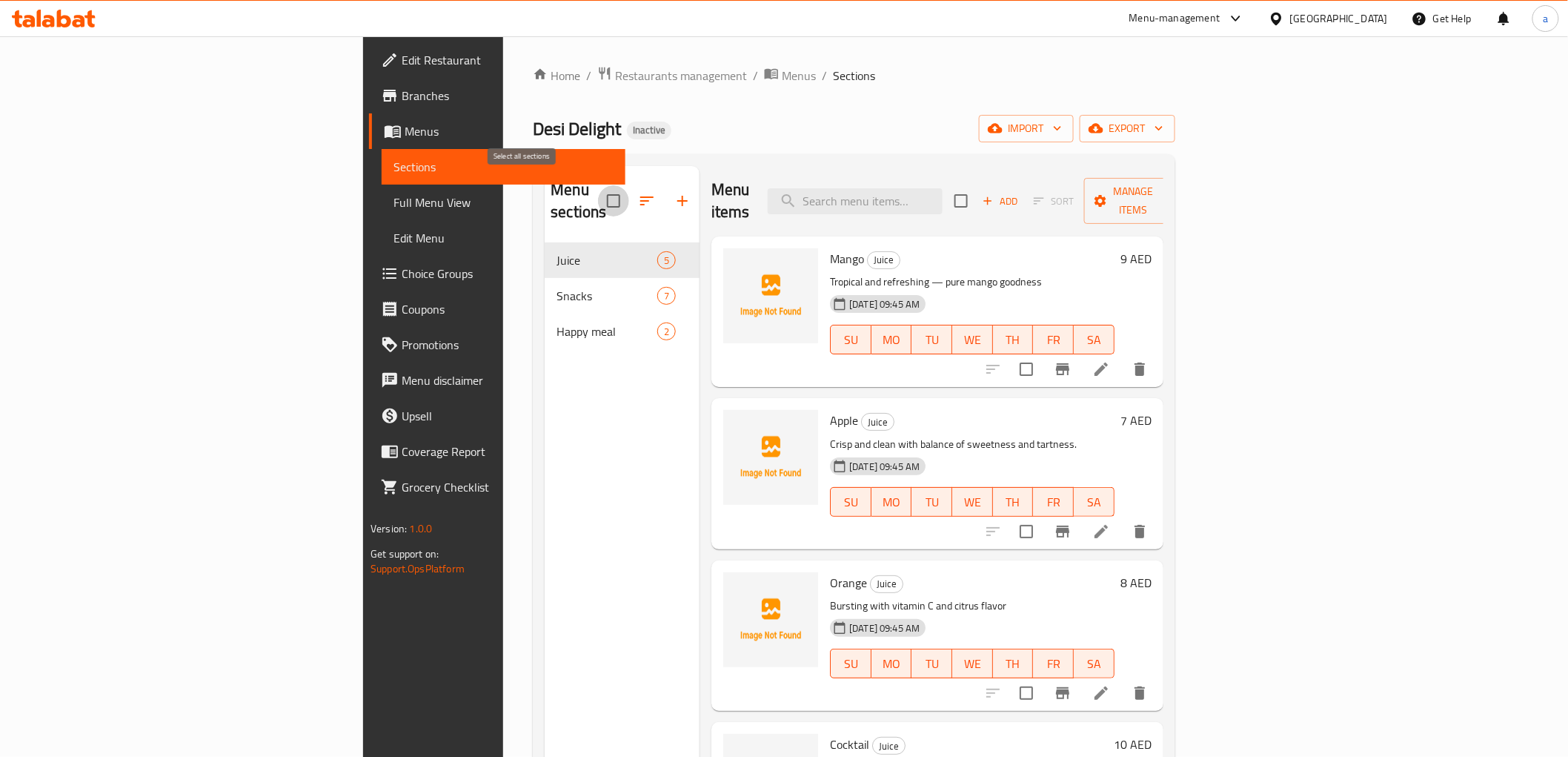
click at [598, 186] on input "checkbox" at bounding box center [613, 201] width 31 height 31
checkbox input "true"
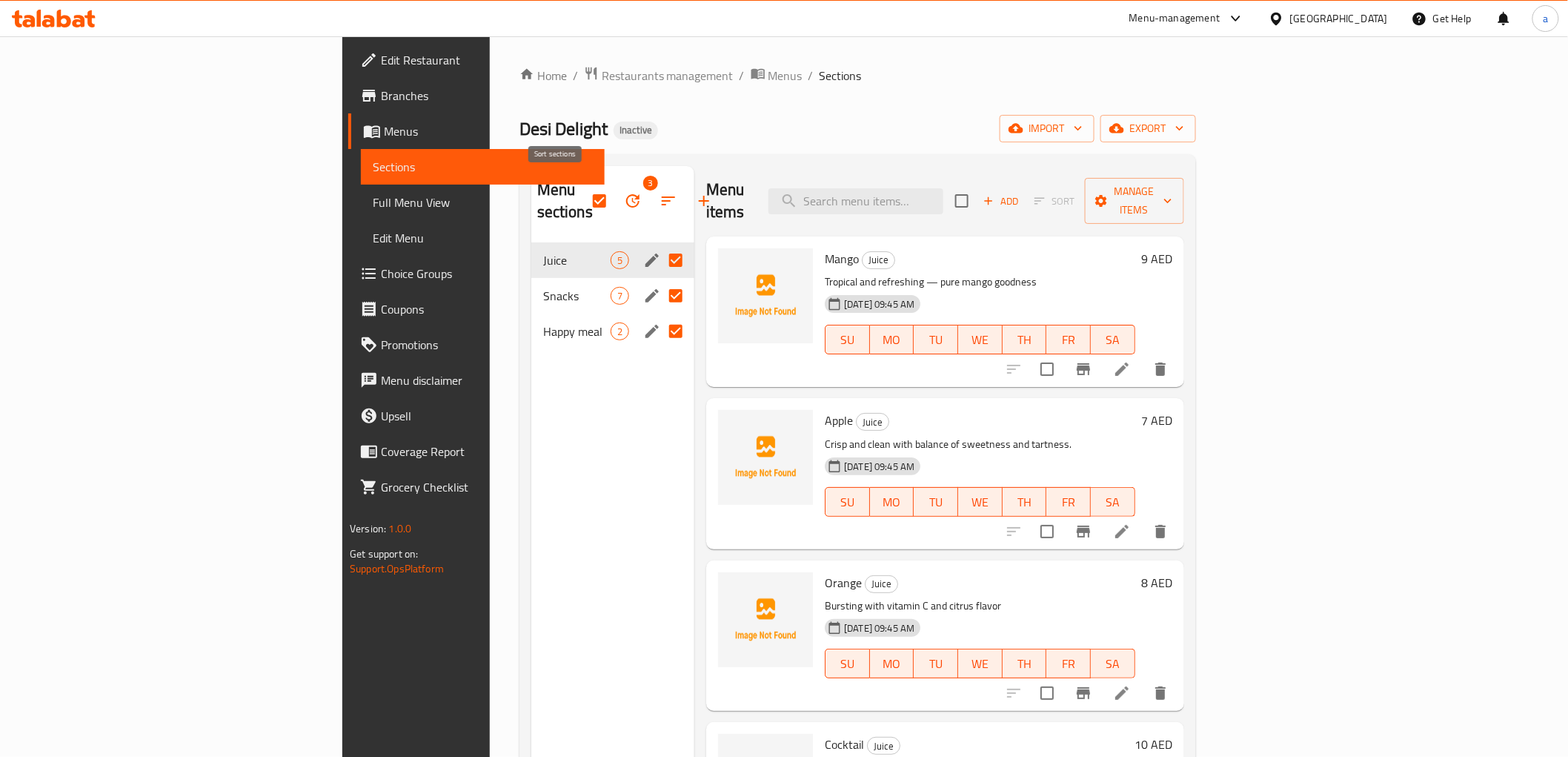
click at [624, 192] on icon "button" at bounding box center [633, 201] width 18 height 18
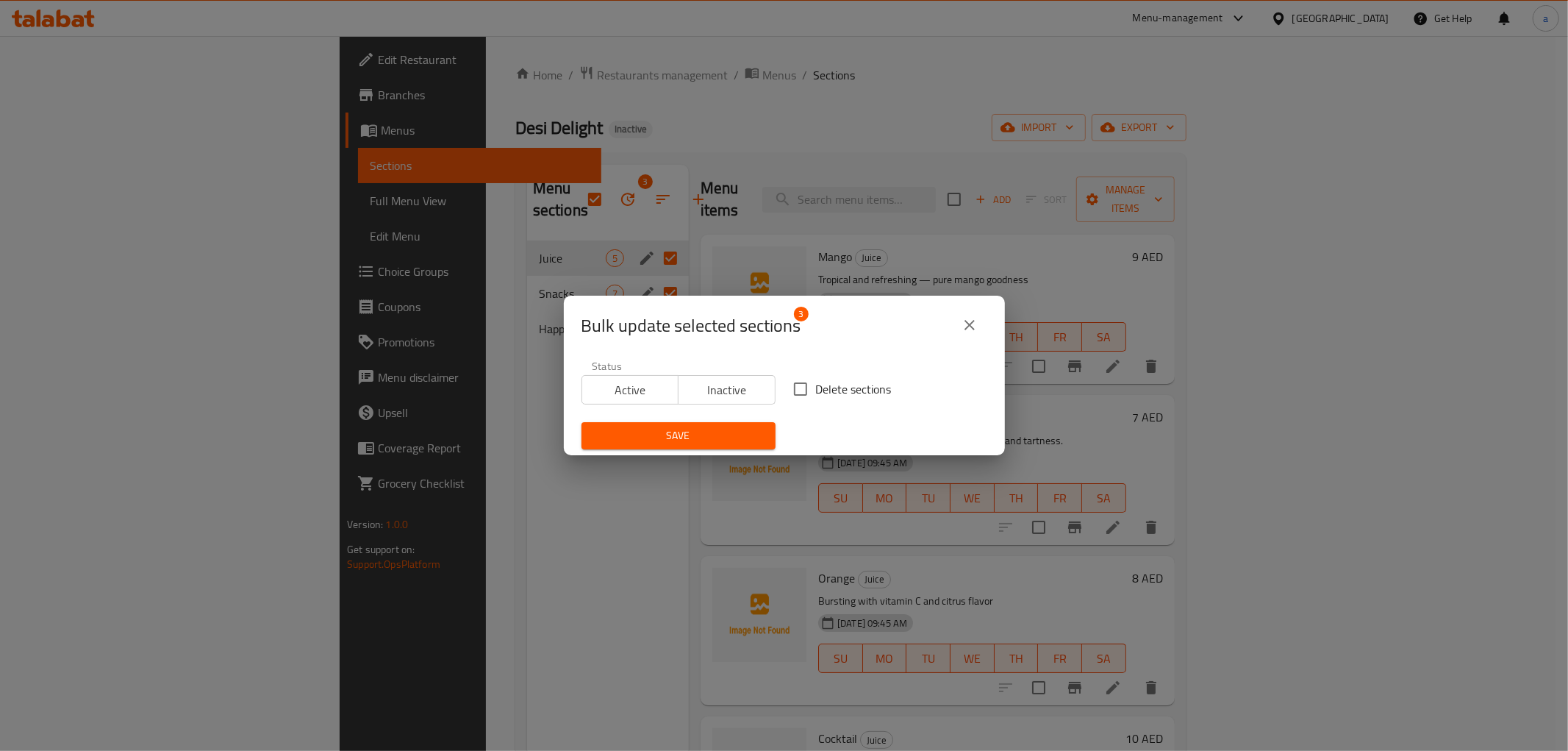
click at [799, 392] on input "Delete sections" at bounding box center [800, 388] width 31 height 31
checkbox input "true"
click at [745, 428] on span "Save" at bounding box center [679, 435] width 171 height 19
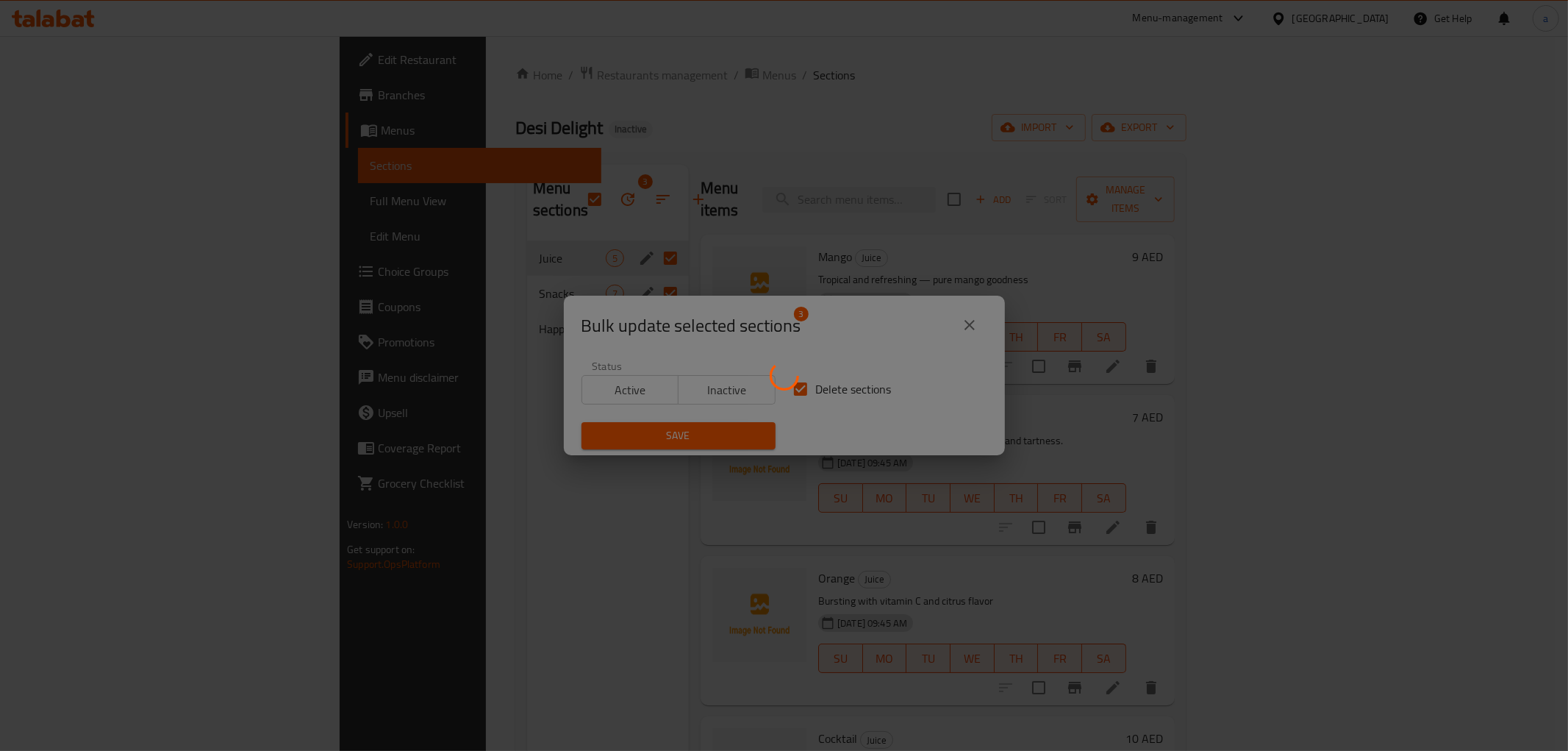
checkbox input "false"
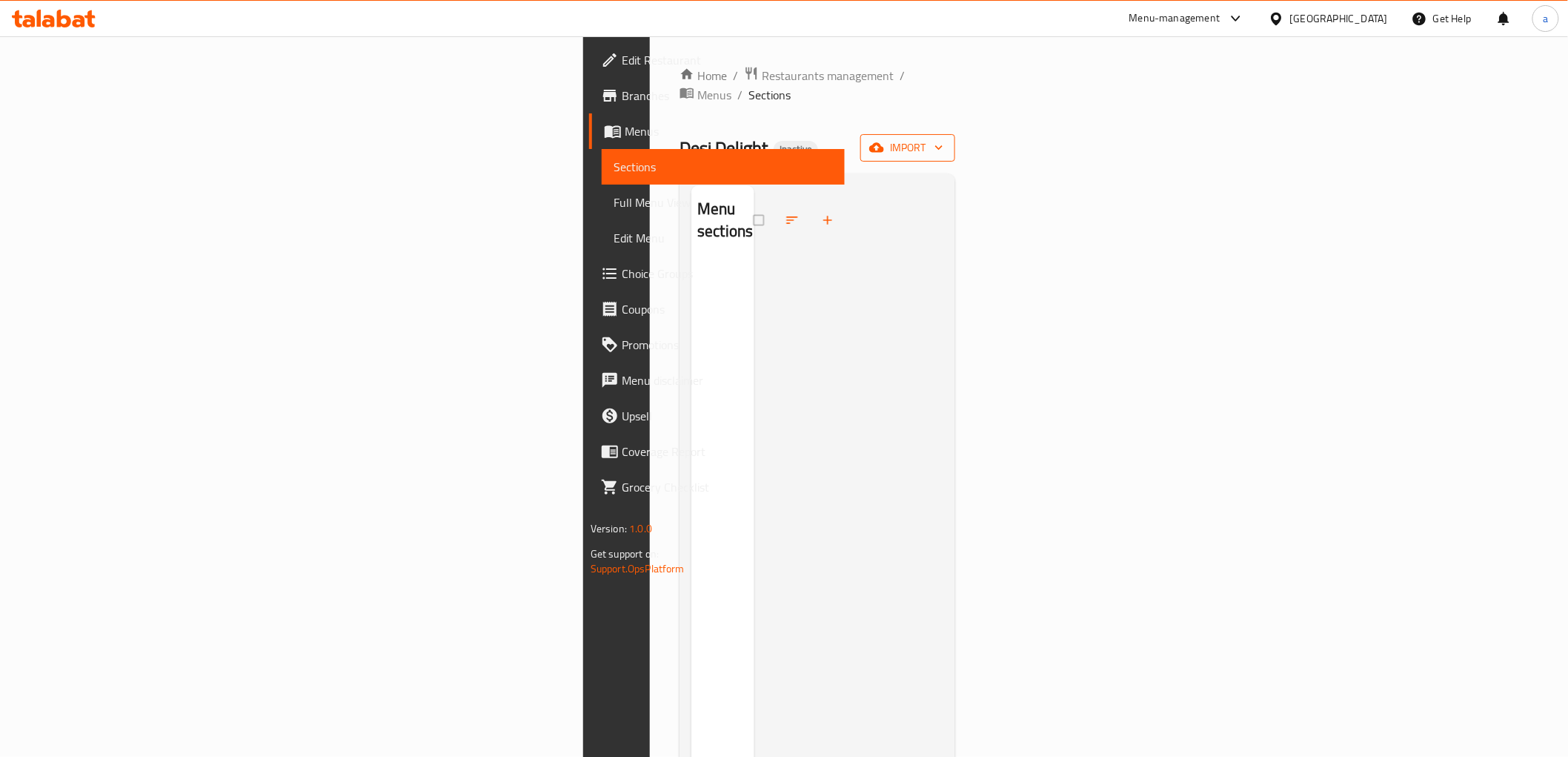
click at [943, 139] on span "import" at bounding box center [907, 148] width 71 height 19
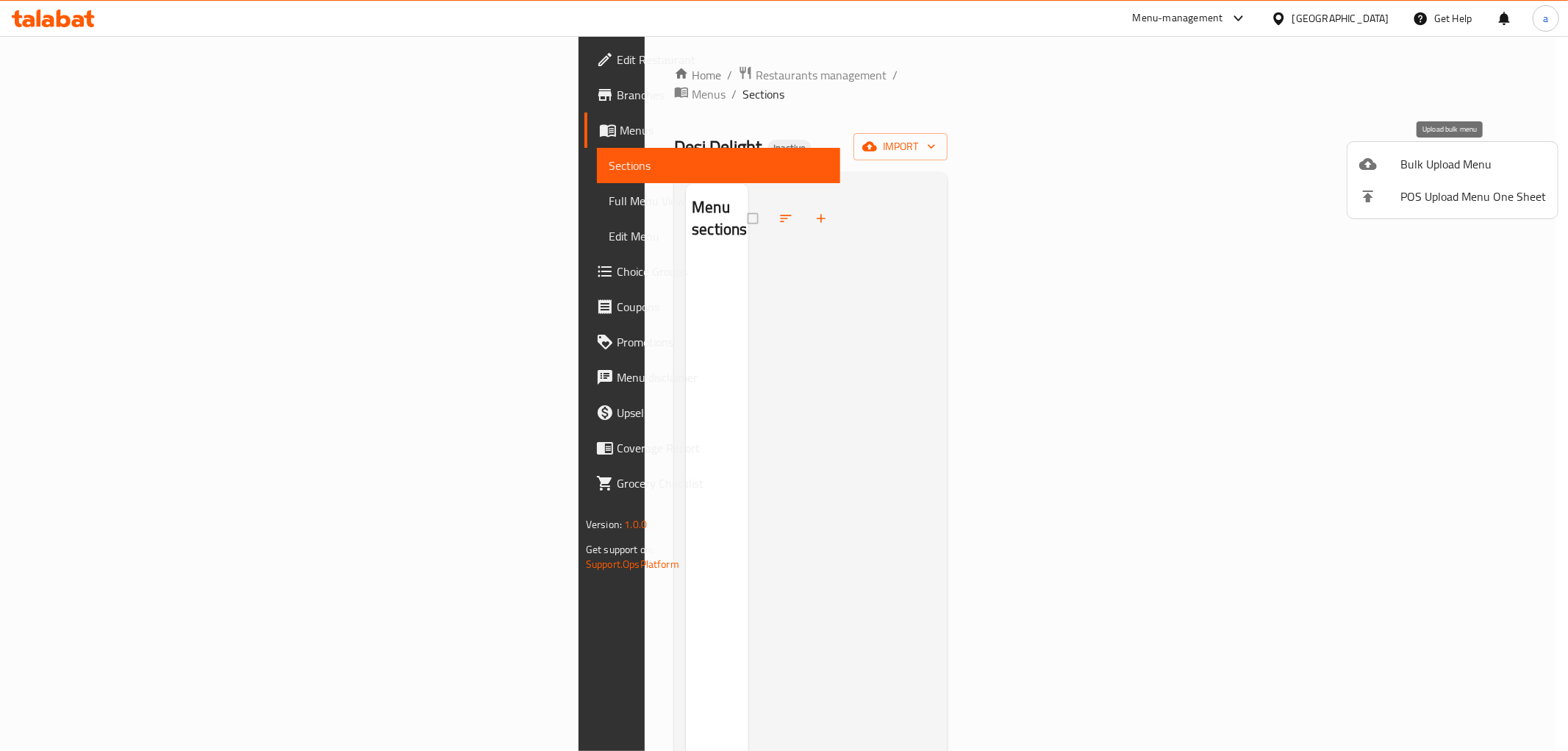
click at [1438, 168] on span "Bulk Upload Menu" at bounding box center [1473, 164] width 146 height 18
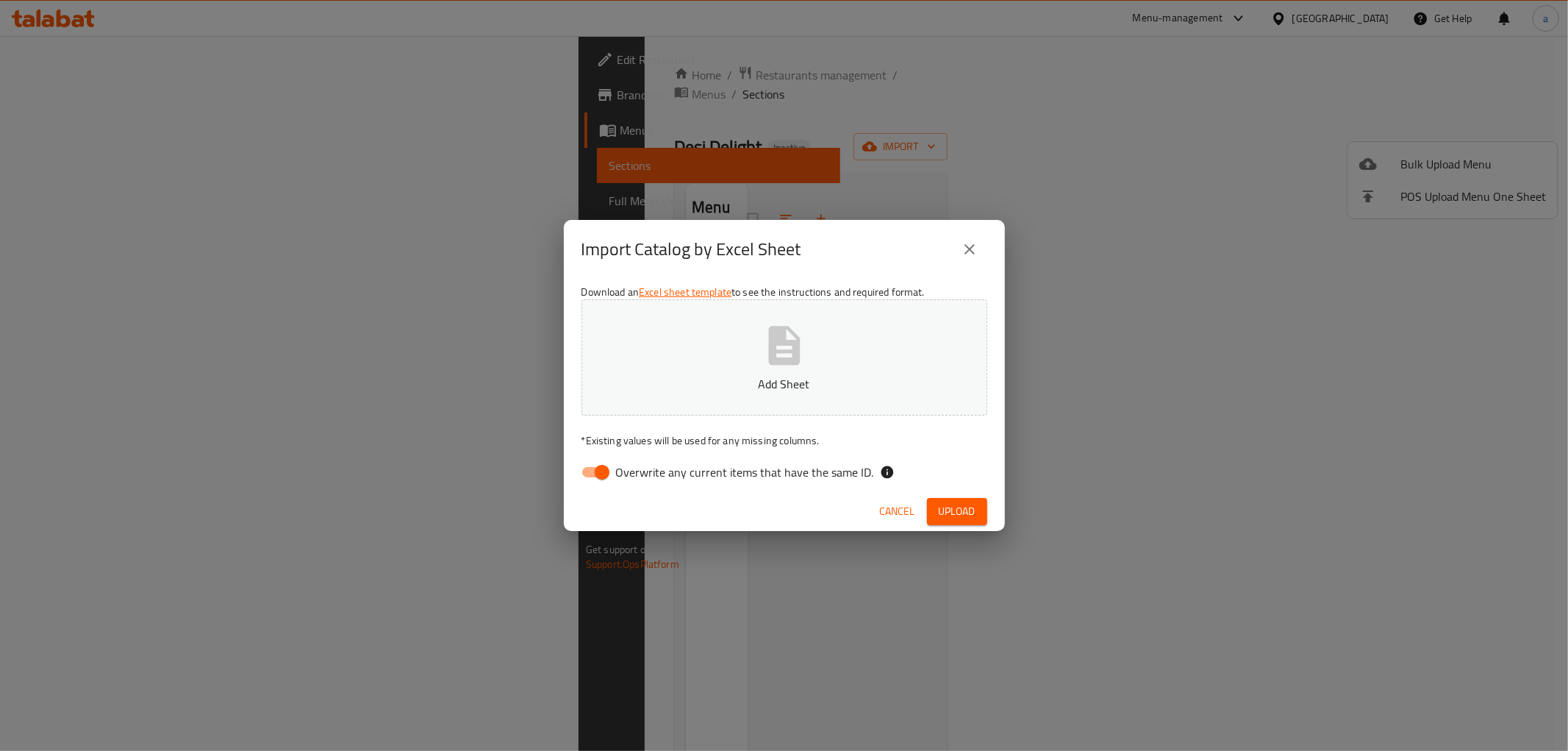
drag, startPoint x: 592, startPoint y: 475, endPoint x: 601, endPoint y: 469, distance: 10.8
click at [591, 475] on input "Overwrite any current items that have the same ID." at bounding box center [601, 471] width 84 height 28
checkbox input "false"
click at [959, 498] on button "Upload" at bounding box center [957, 511] width 60 height 28
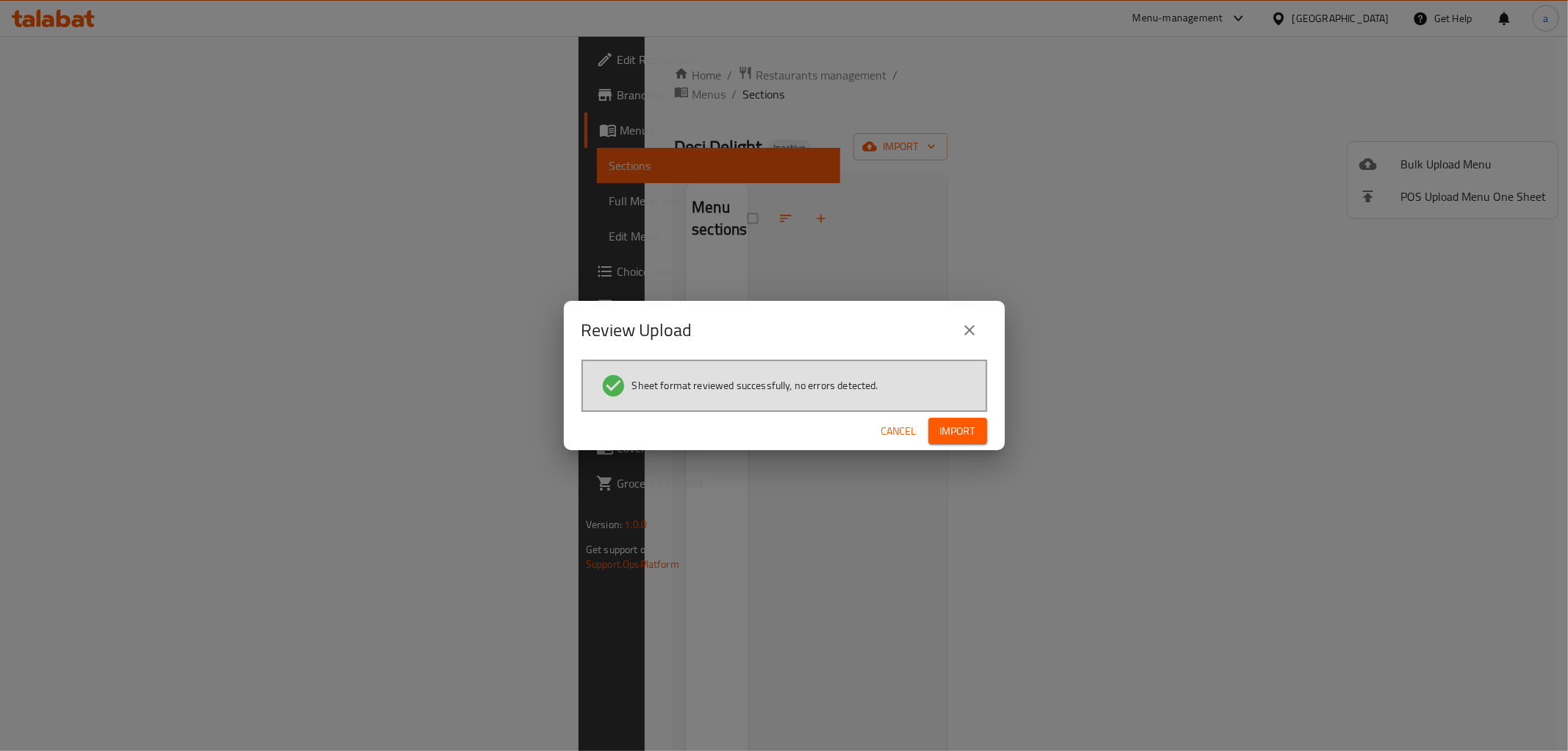
click at [958, 440] on button "Import" at bounding box center [958, 431] width 59 height 28
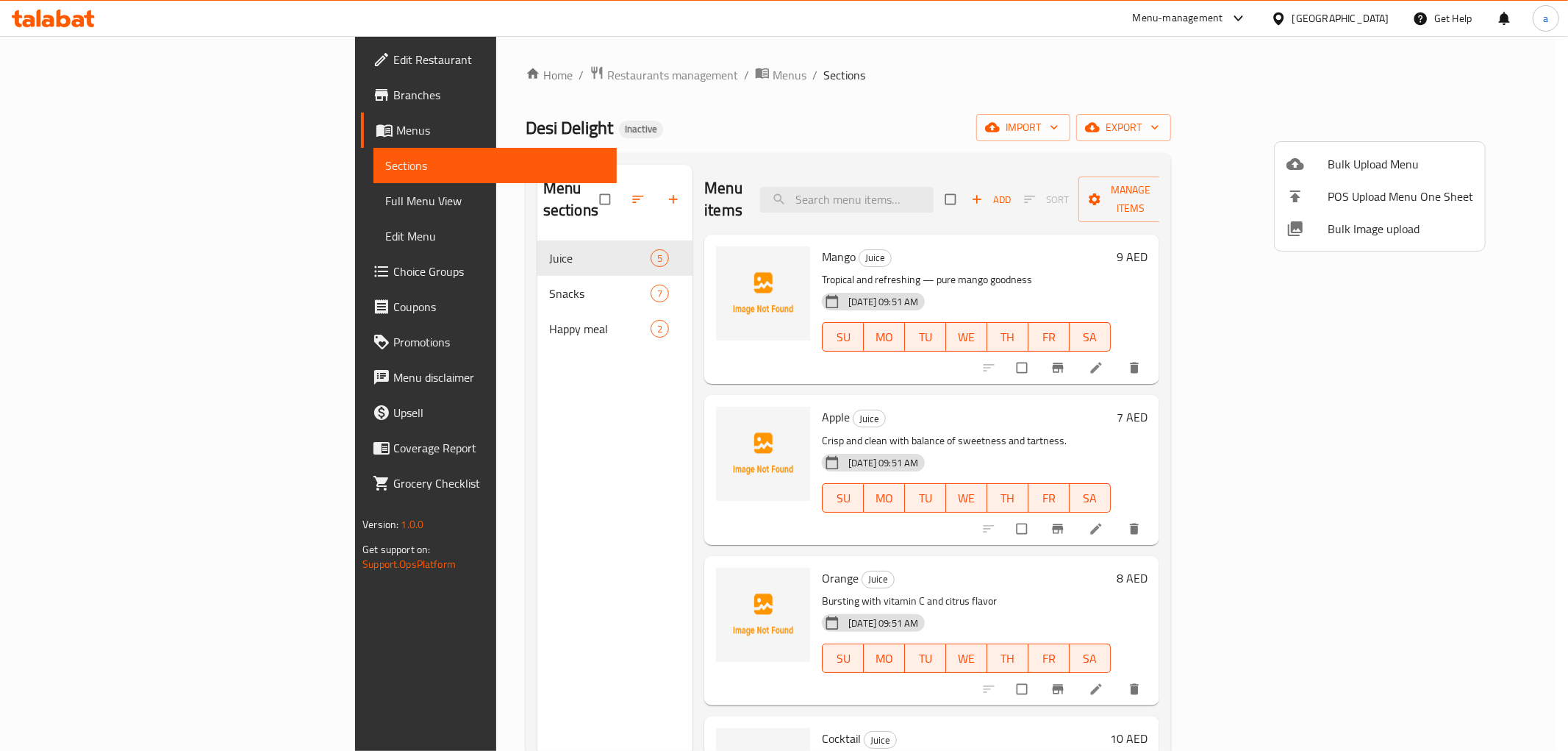
click at [1445, 75] on div at bounding box center [784, 375] width 1568 height 751
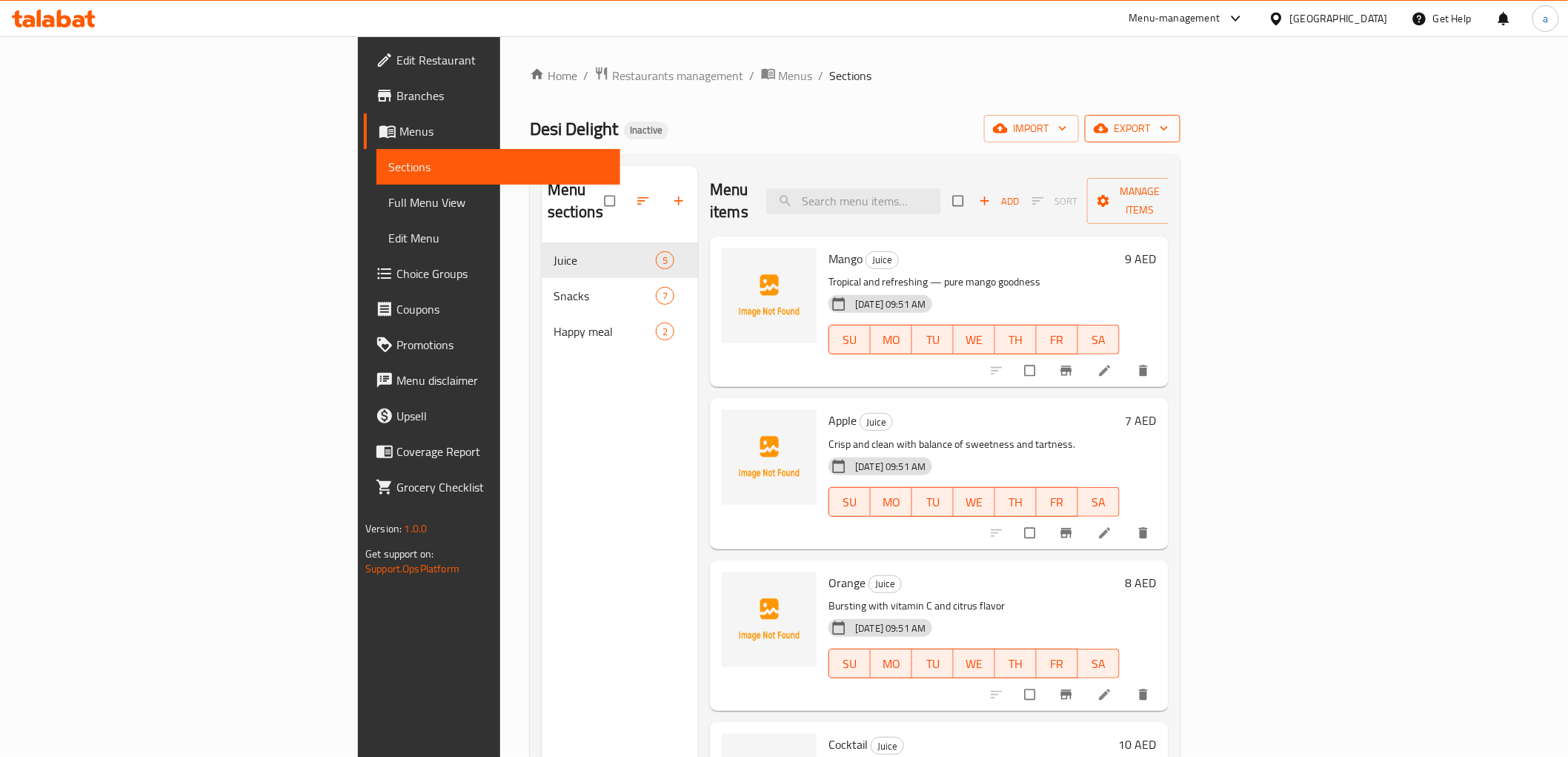
click at [1169, 120] on span "export" at bounding box center [1132, 128] width 72 height 19
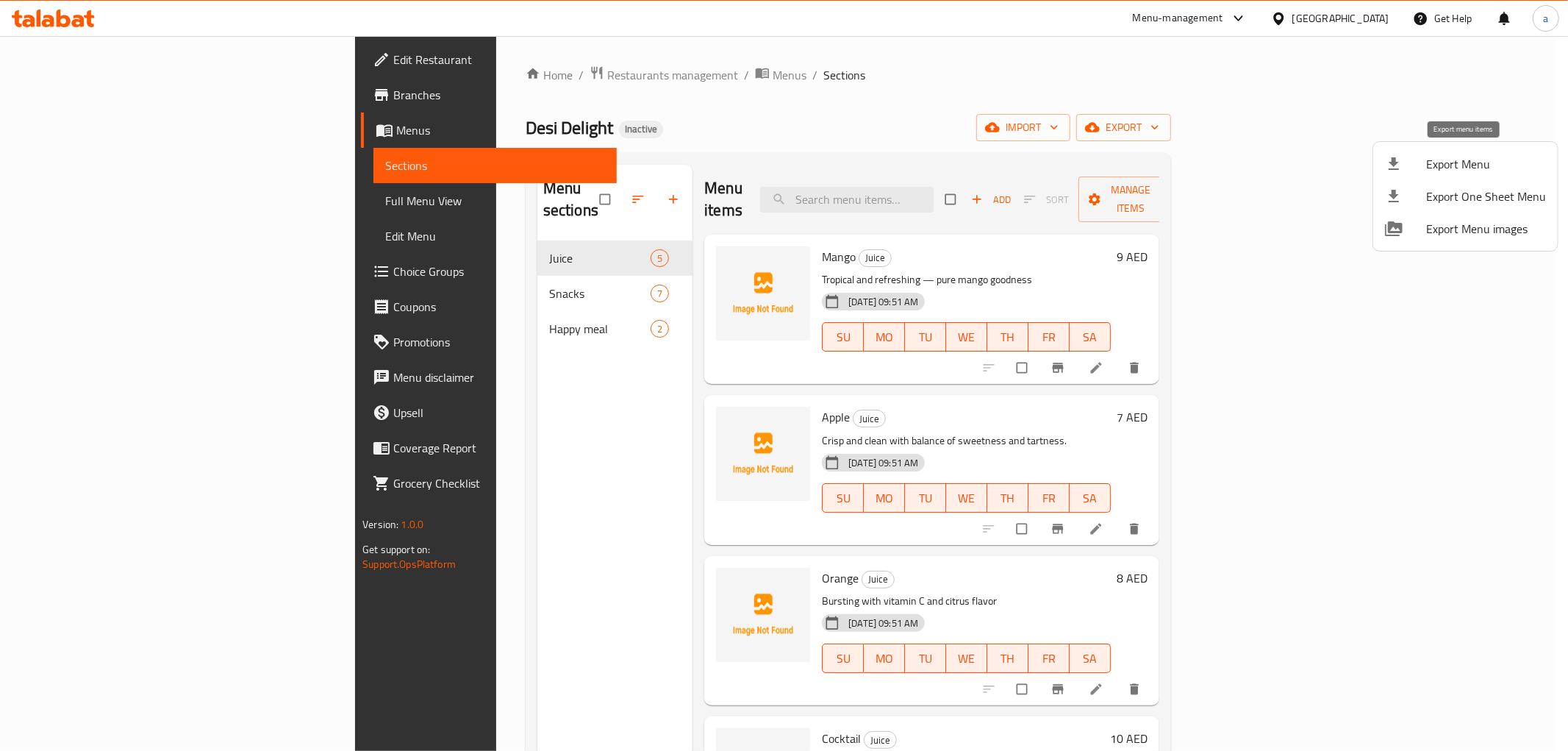
click at [1453, 164] on span "Export Menu" at bounding box center [1485, 164] width 120 height 18
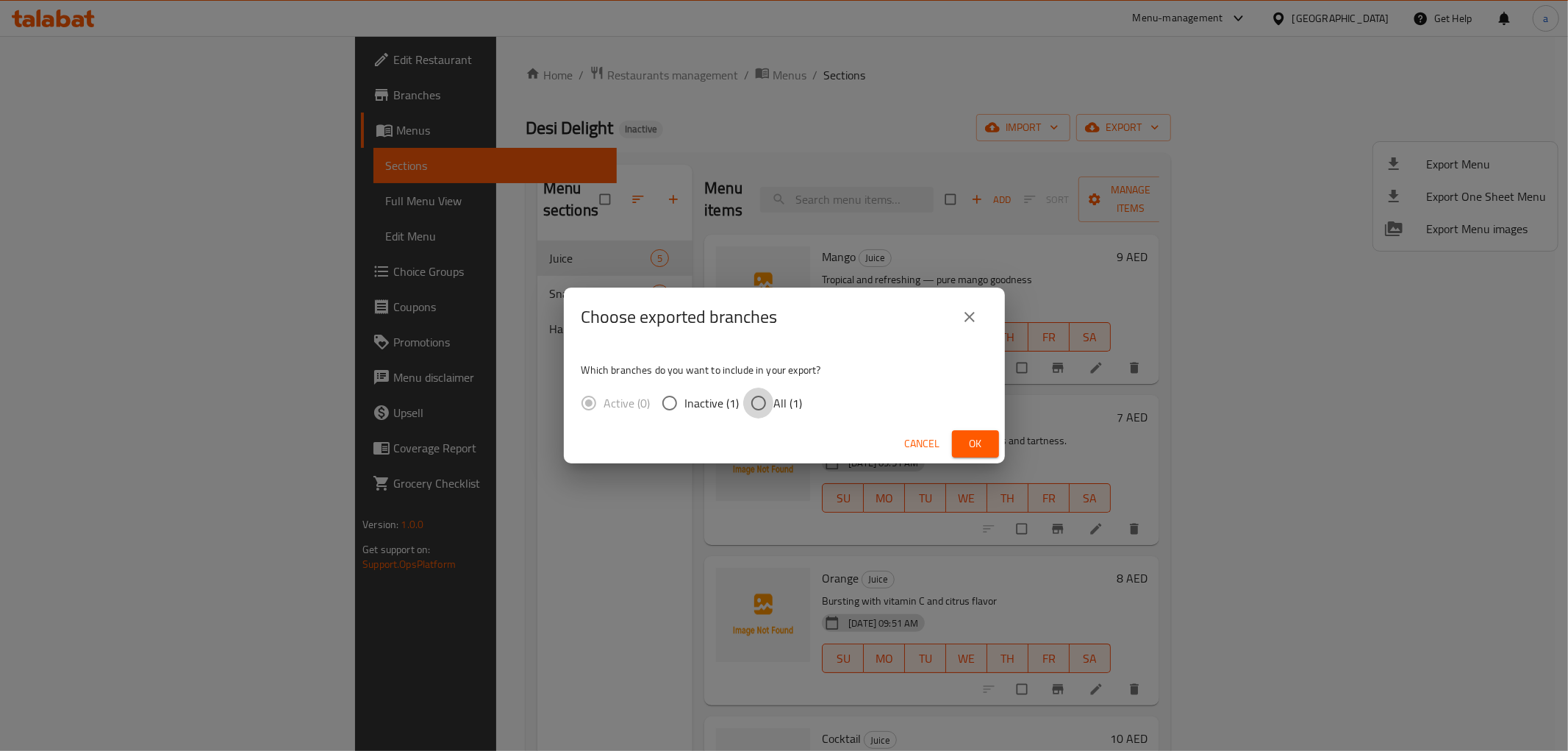
click at [753, 399] on input "All (1)" at bounding box center [758, 403] width 31 height 31
radio input "true"
click at [977, 440] on span "Ok" at bounding box center [975, 443] width 23 height 19
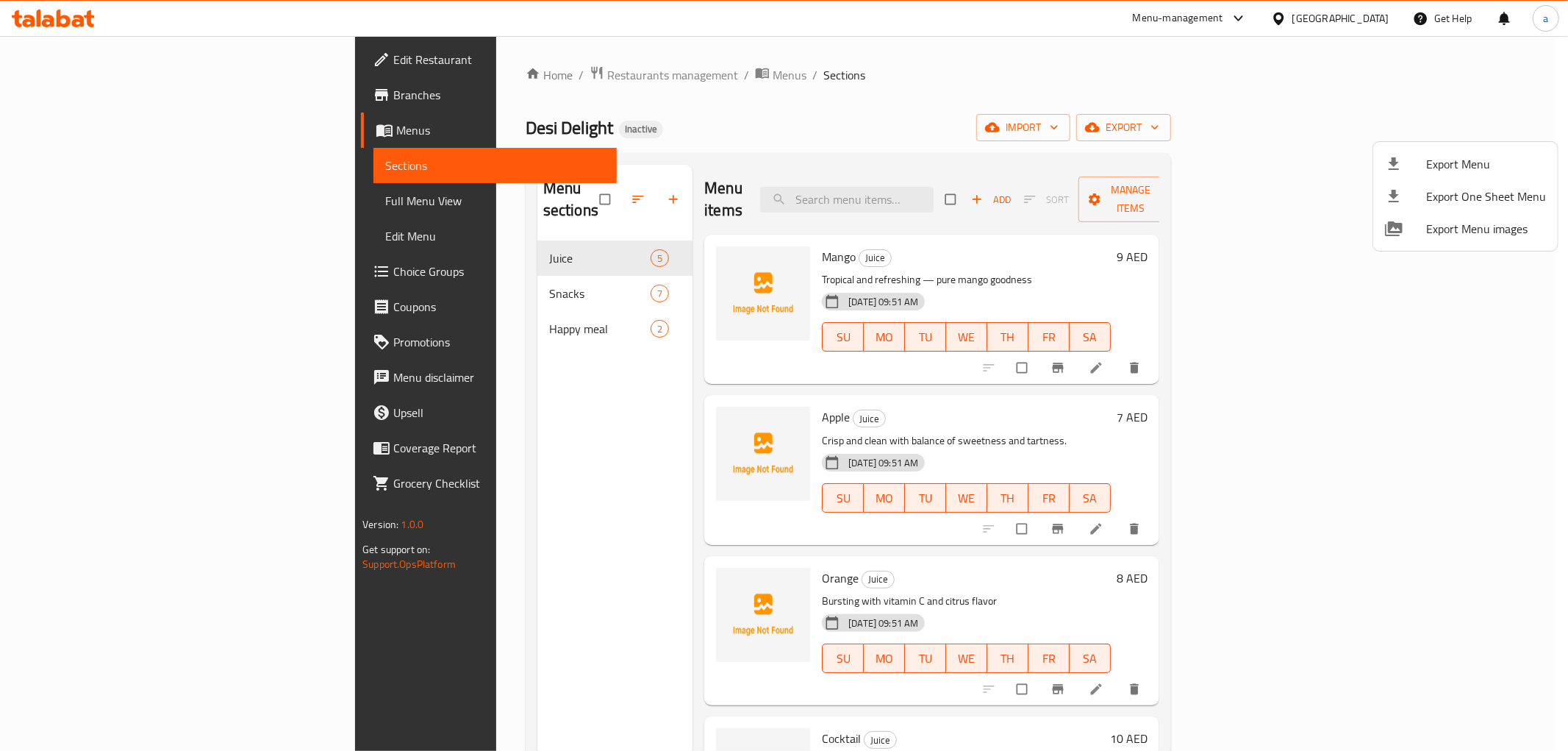
click at [123, 207] on div at bounding box center [784, 375] width 1568 height 751
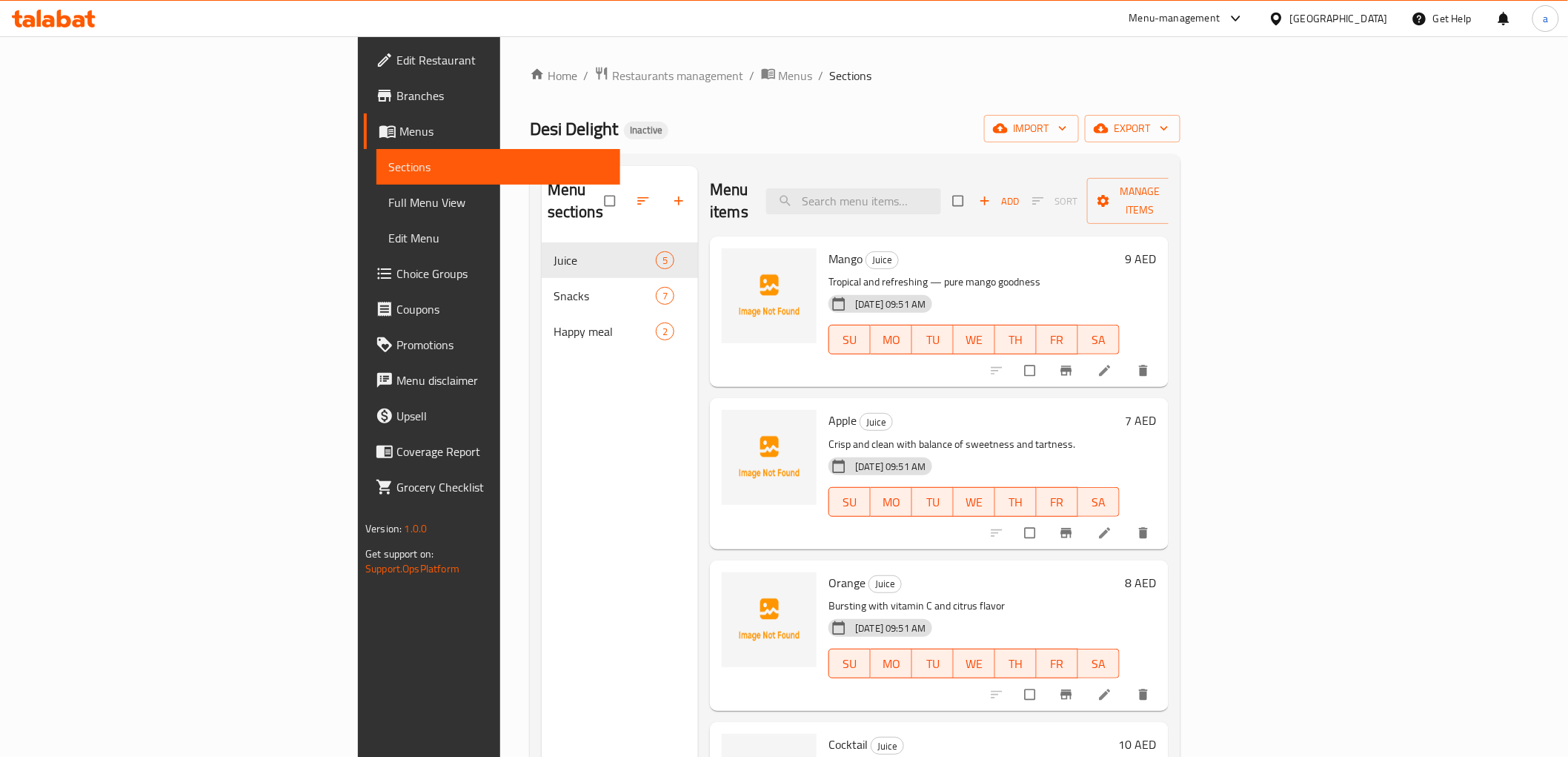
click at [500, 63] on div "Home / Restaurants management / Menus / Sections Desi Delight Inactive import e…" at bounding box center [854, 501] width 710 height 928
click at [612, 82] on span "Restaurants management" at bounding box center [677, 75] width 132 height 18
